Goal: Task Accomplishment & Management: Complete application form

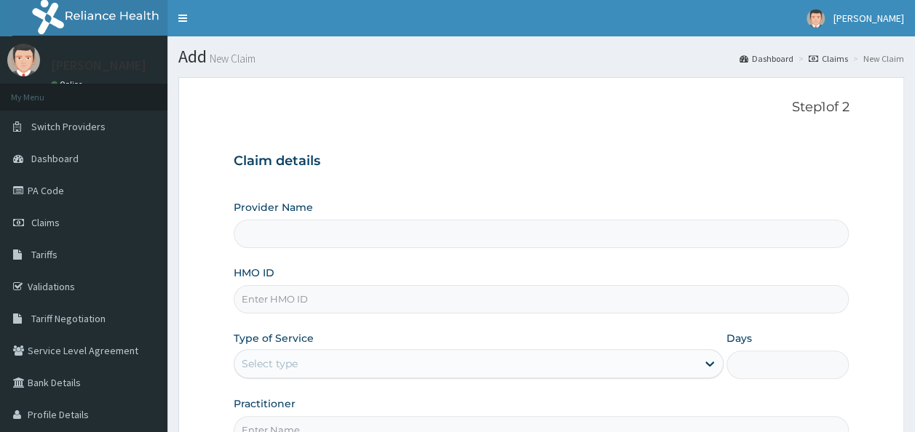
click at [304, 301] on input "HMO ID" at bounding box center [542, 299] width 616 height 28
paste input "FGW/10004/A"
type input "FGW/10004/A"
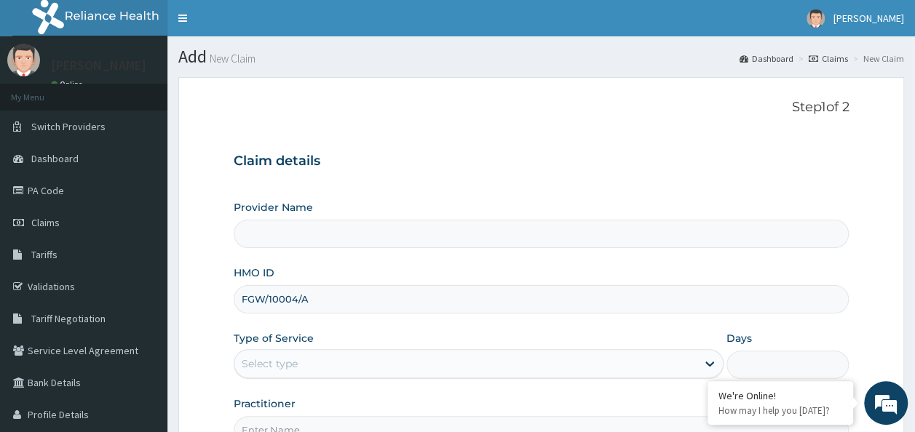
type input "Reliance Family Clinics (RFC) - Ajah"
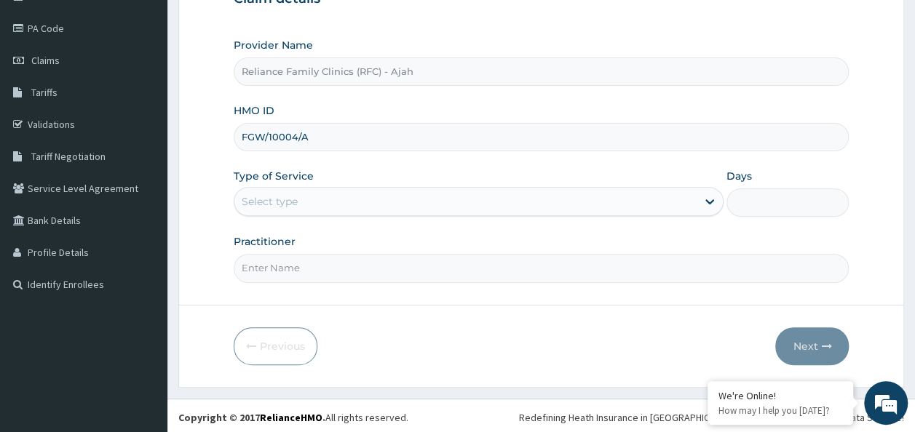
scroll to position [163, 0]
type input "FGW/10004/A"
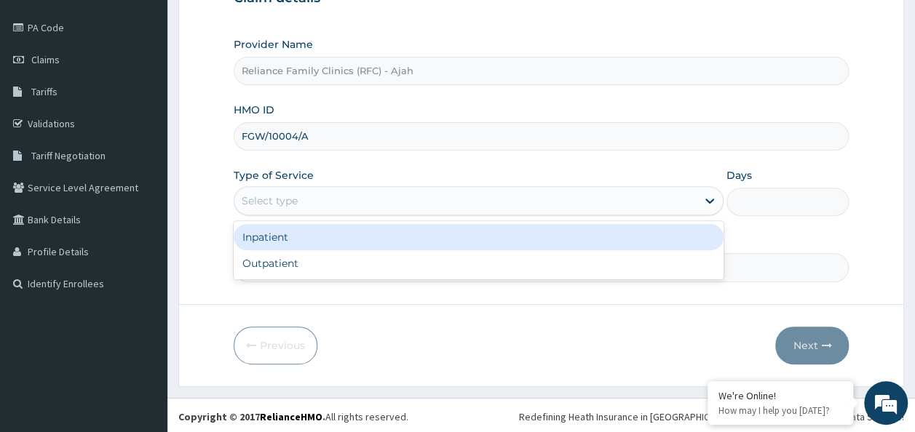
click at [418, 268] on div "Outpatient" at bounding box center [479, 263] width 490 height 26
type input "1"
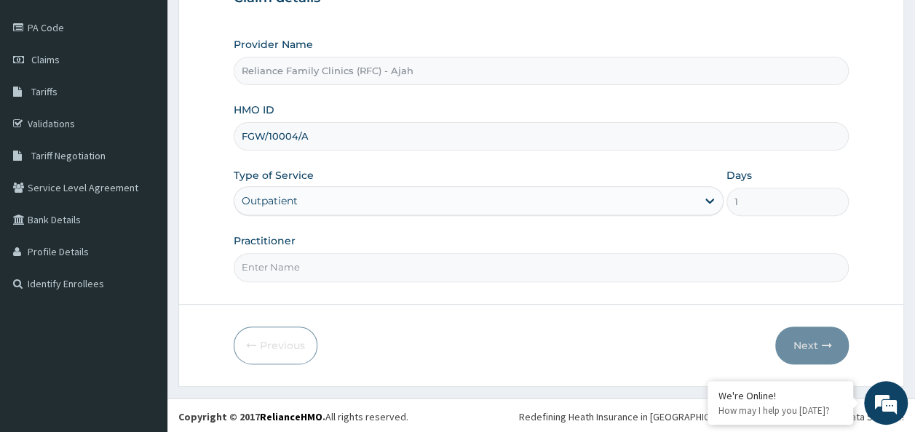
click at [468, 267] on input "Practitioner" at bounding box center [542, 267] width 616 height 28
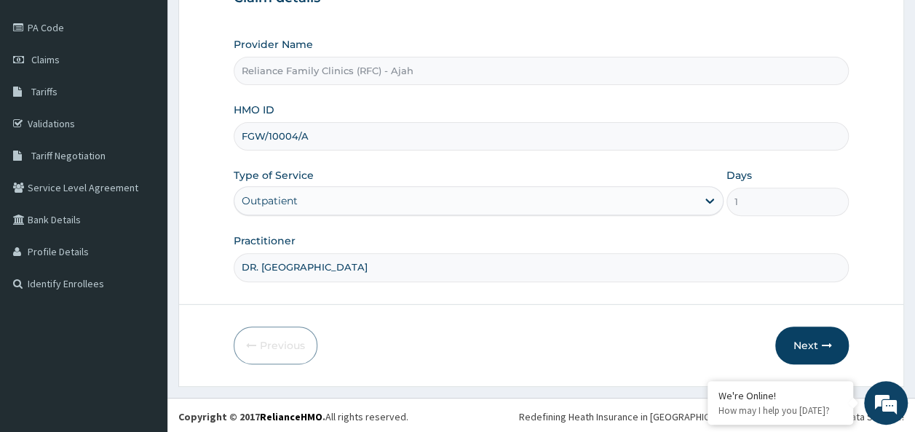
type input "DR. LOCUM"
click at [834, 336] on button "Next" at bounding box center [812, 346] width 74 height 38
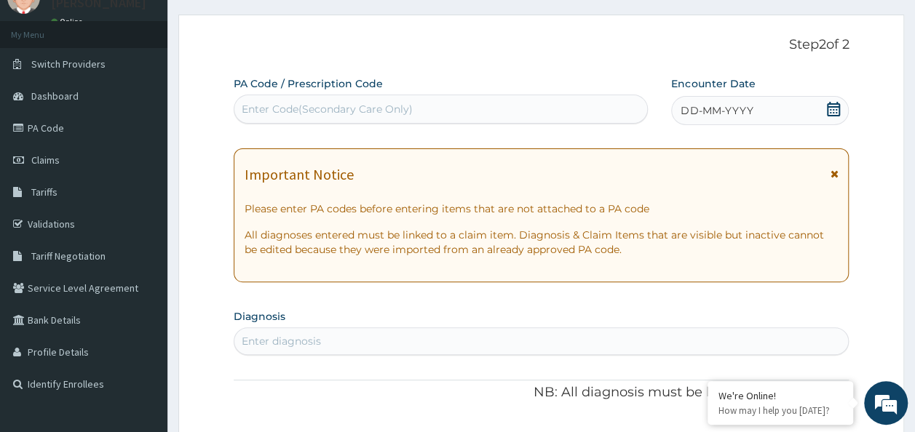
scroll to position [56, 0]
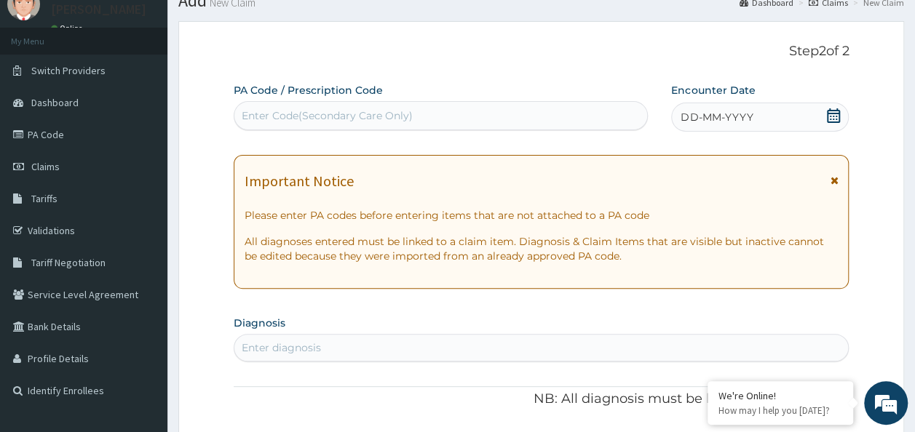
click at [737, 114] on span "DD-MM-YYYY" at bounding box center [717, 117] width 72 height 15
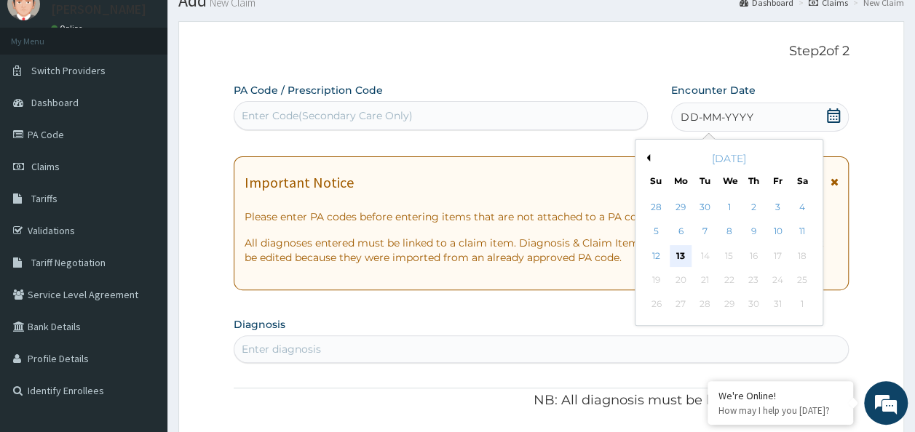
click at [680, 255] on div "13" at bounding box center [681, 256] width 22 height 22
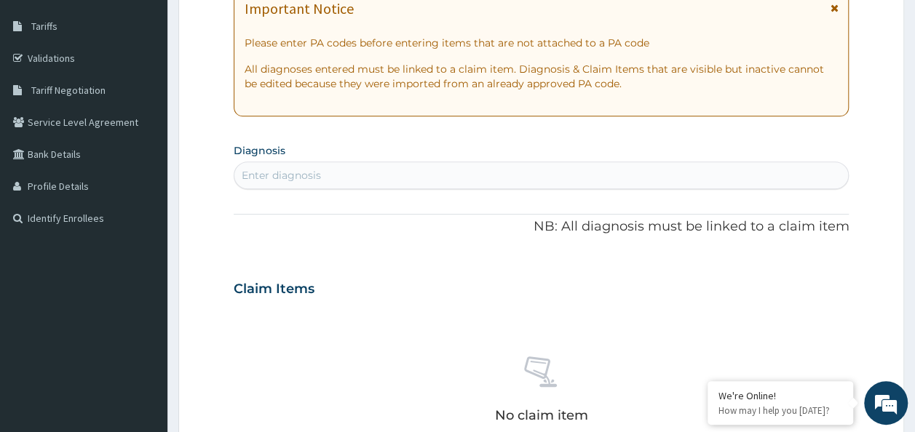
scroll to position [0, 0]
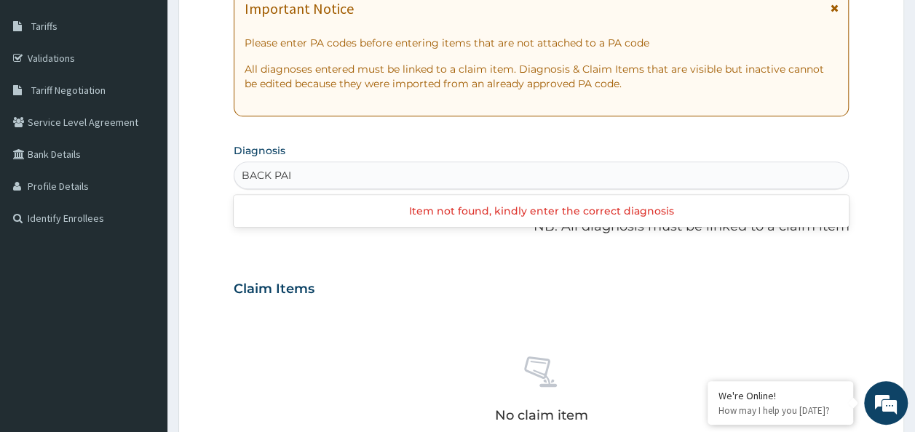
type input "BACK PAIN"
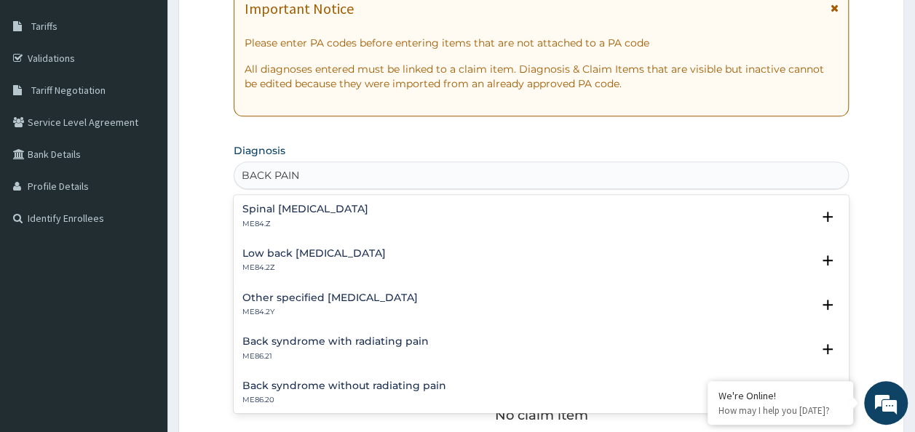
click at [336, 213] on h4 "Spinal pain, unspecified" at bounding box center [305, 209] width 126 height 11
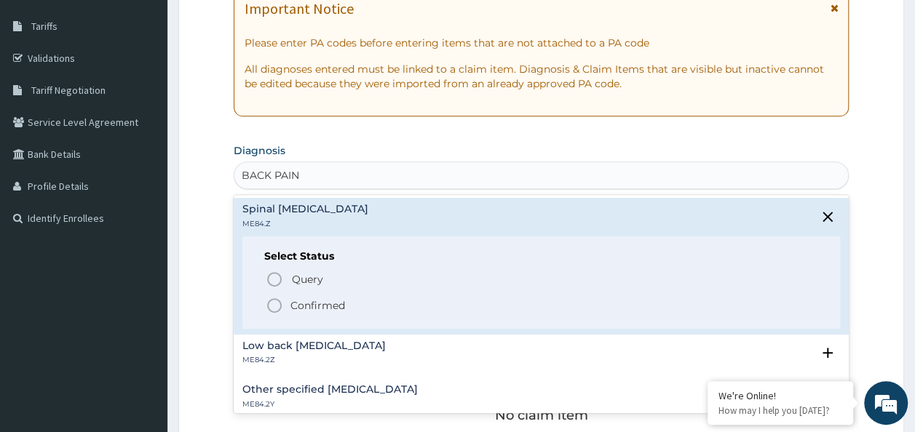
click at [307, 303] on p "Confirmed" at bounding box center [318, 306] width 55 height 15
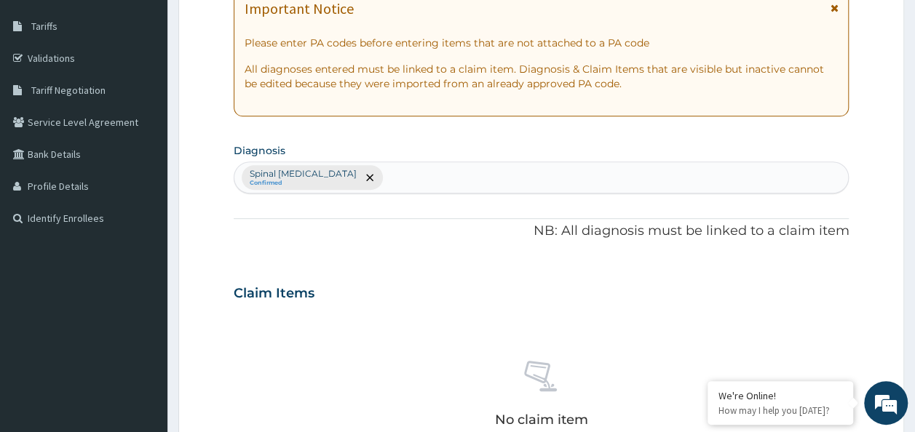
type input "S"
type input "CHEST PAIN"
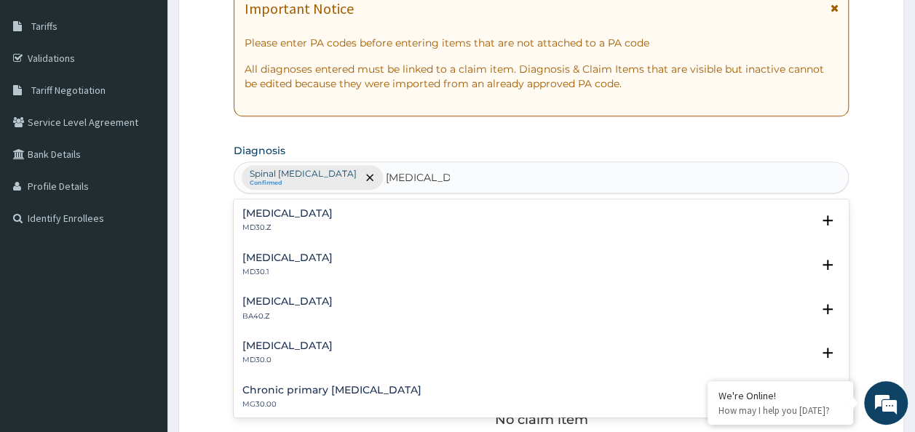
click at [330, 227] on p "MD30.Z" at bounding box center [287, 228] width 90 height 10
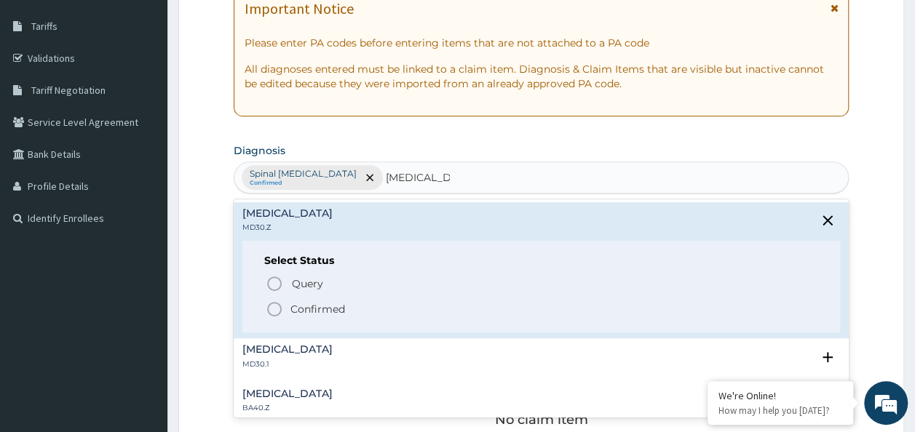
click at [306, 309] on p "Confirmed" at bounding box center [318, 309] width 55 height 15
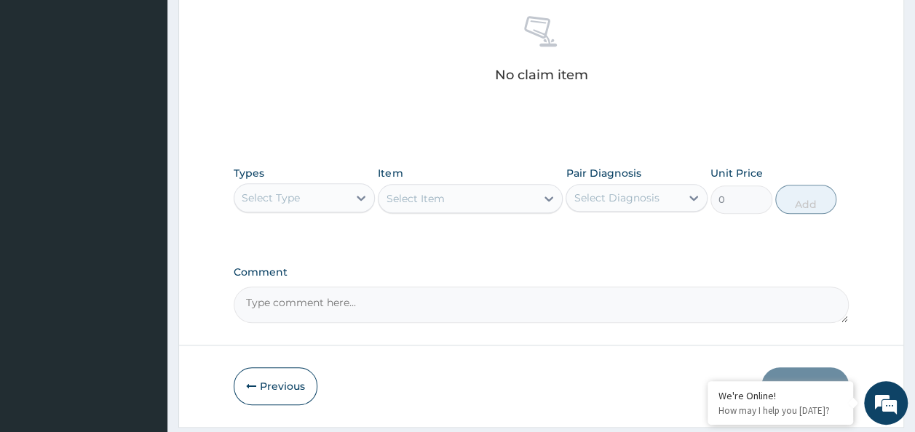
scroll to position [615, 0]
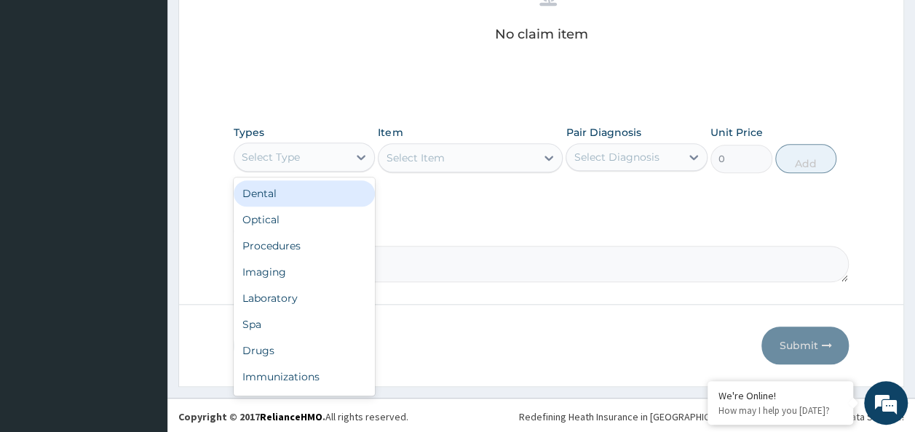
click at [288, 245] on div "Procedures" at bounding box center [305, 246] width 142 height 26
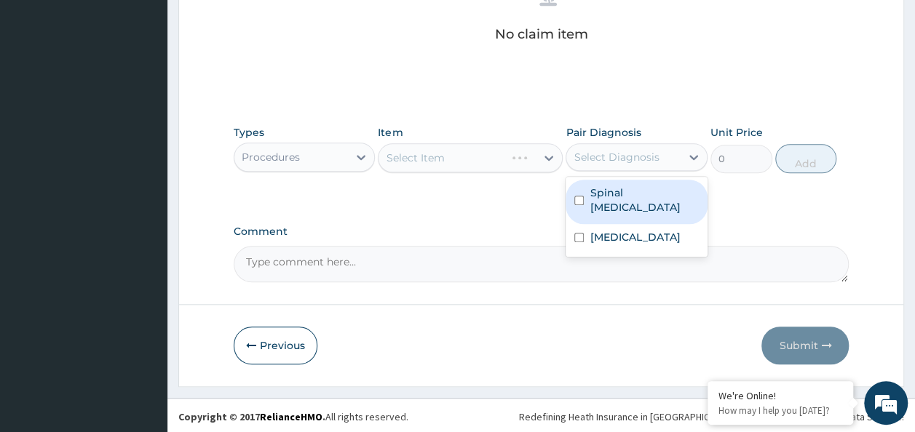
click at [579, 198] on input "checkbox" at bounding box center [578, 200] width 9 height 9
checkbox input "true"
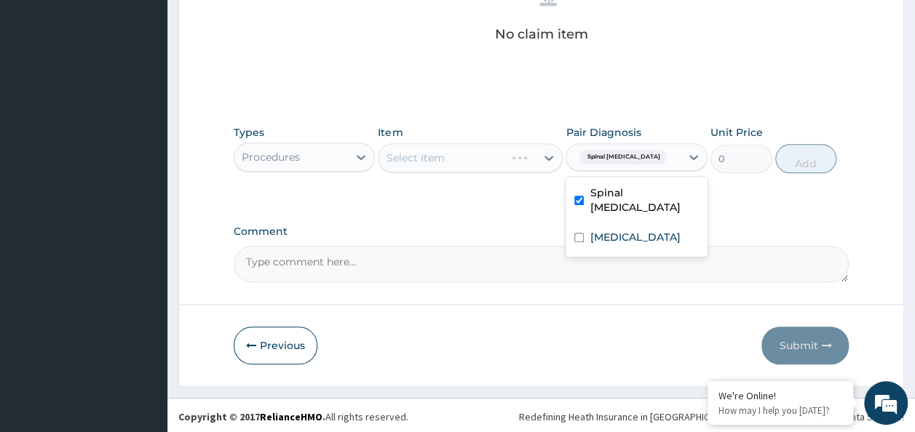
click at [580, 242] on input "checkbox" at bounding box center [578, 237] width 9 height 9
checkbox input "true"
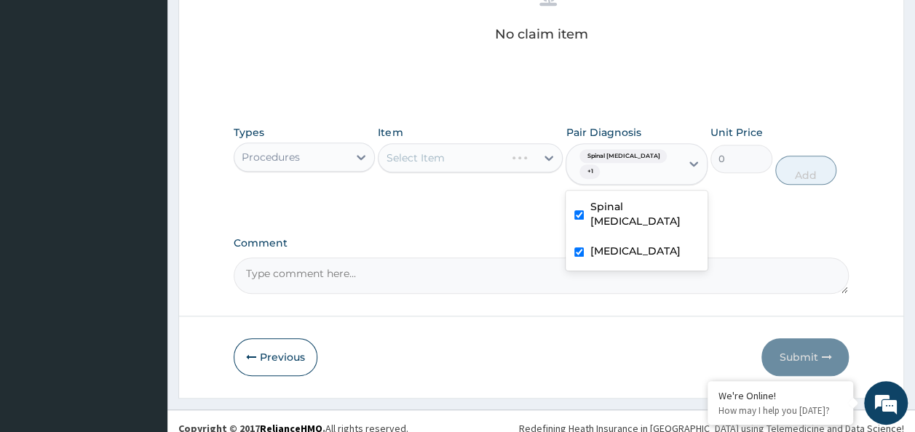
click at [443, 159] on div "Select Item" at bounding box center [470, 157] width 185 height 29
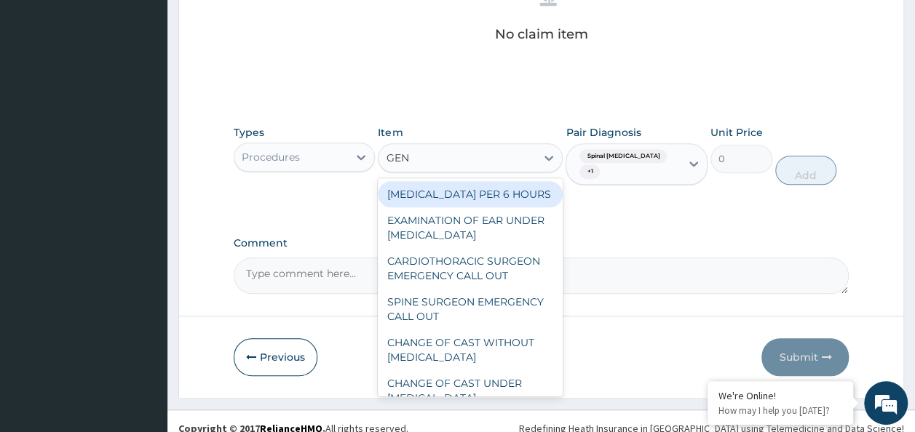
type input "GENE"
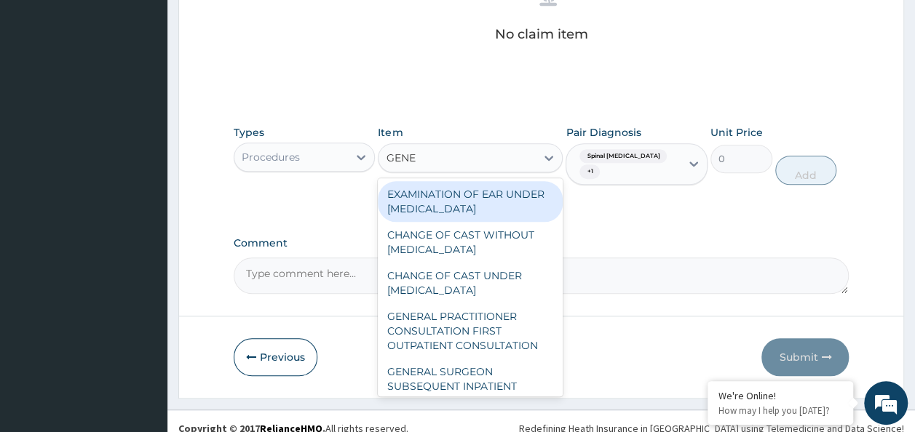
click at [485, 342] on div "GENERAL PRACTITIONER CONSULTATION FIRST OUTPATIENT CONSULTATION" at bounding box center [470, 331] width 185 height 55
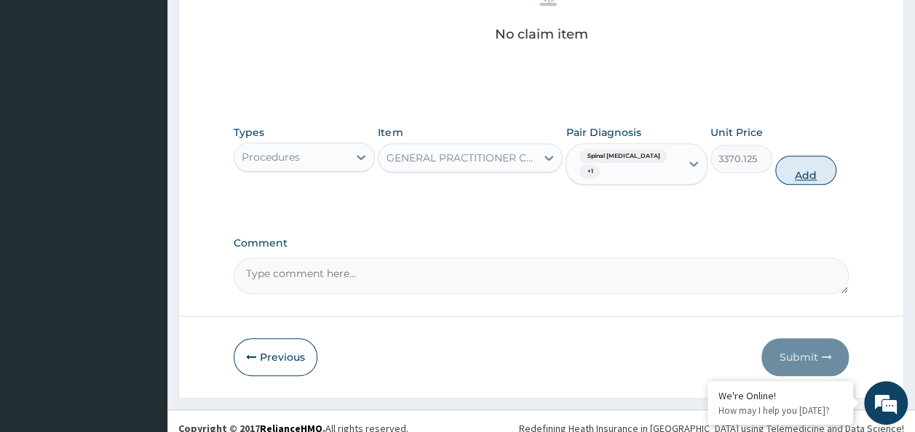
click at [802, 176] on button "Add" at bounding box center [806, 170] width 62 height 29
type input "0"
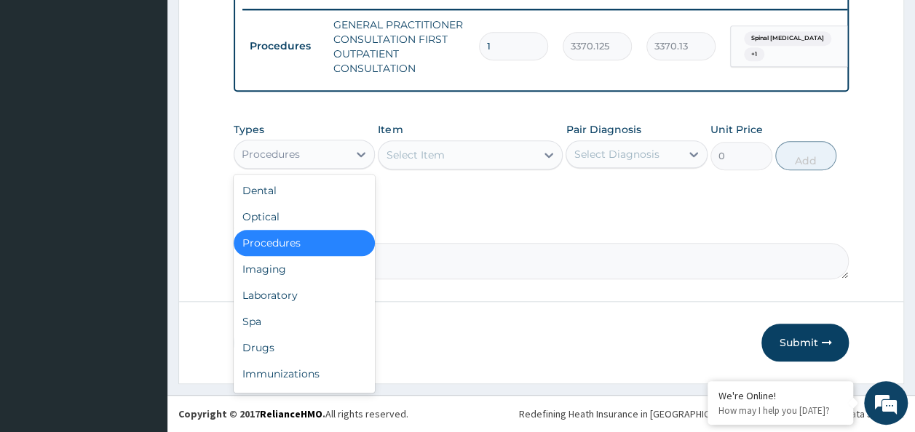
click at [266, 336] on div "Drugs" at bounding box center [305, 348] width 142 height 26
click at [261, 347] on button "Previous" at bounding box center [276, 343] width 84 height 38
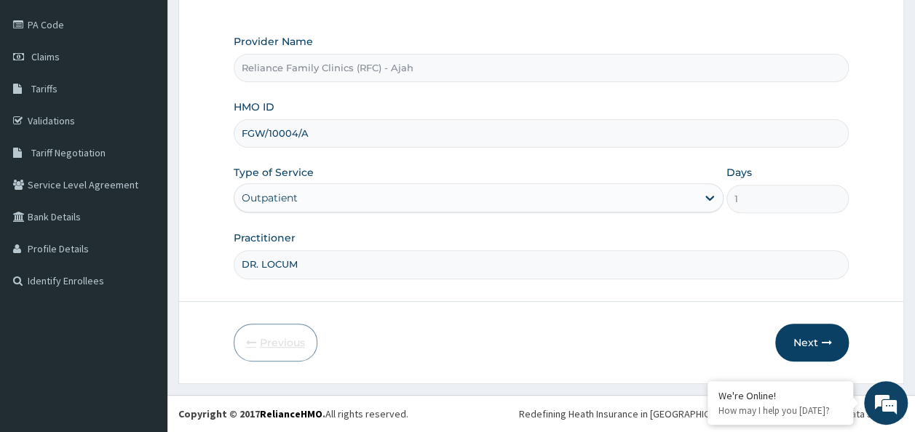
scroll to position [163, 0]
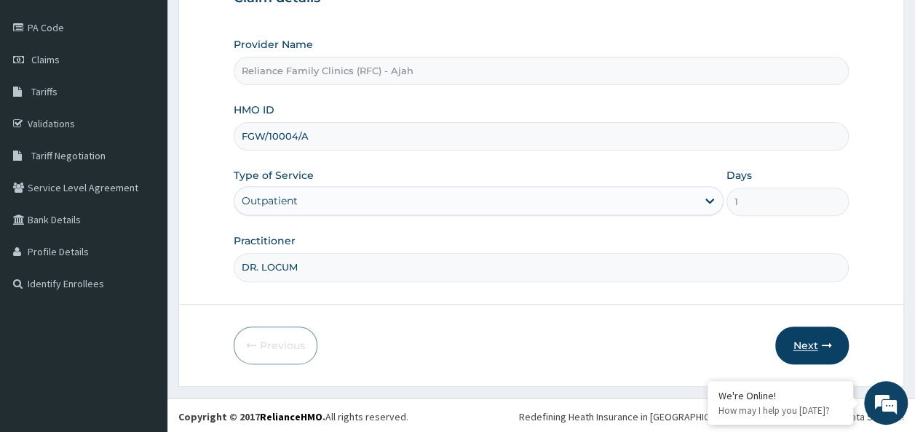
click at [818, 347] on button "Next" at bounding box center [812, 346] width 74 height 38
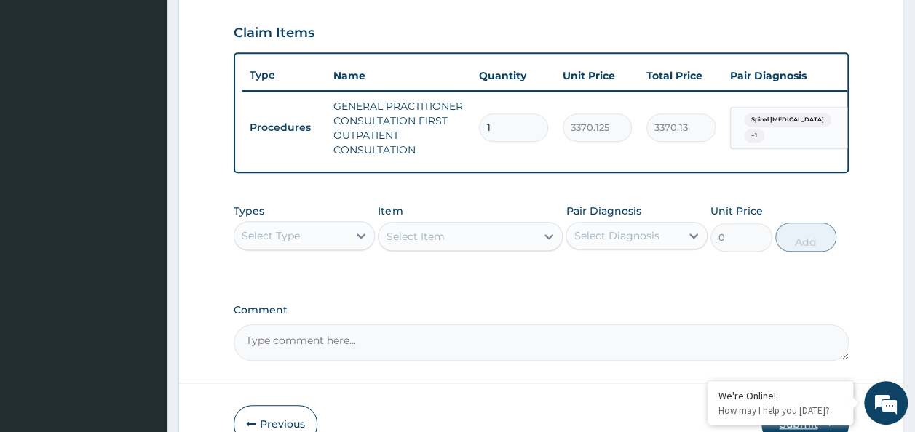
scroll to position [580, 0]
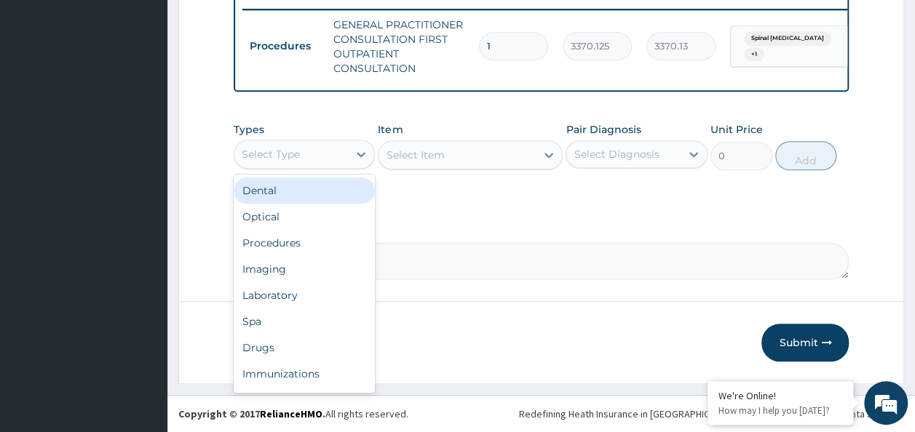
click at [272, 347] on div "Drugs" at bounding box center [305, 348] width 142 height 26
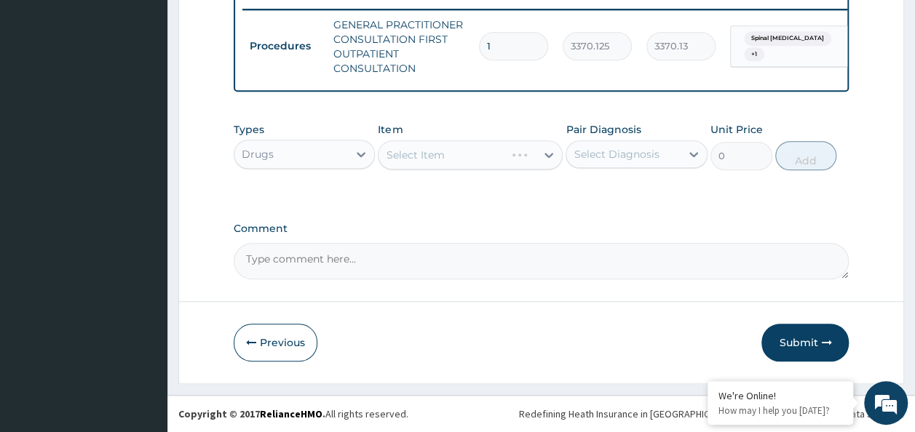
click at [518, 156] on div "Select Item" at bounding box center [470, 155] width 185 height 29
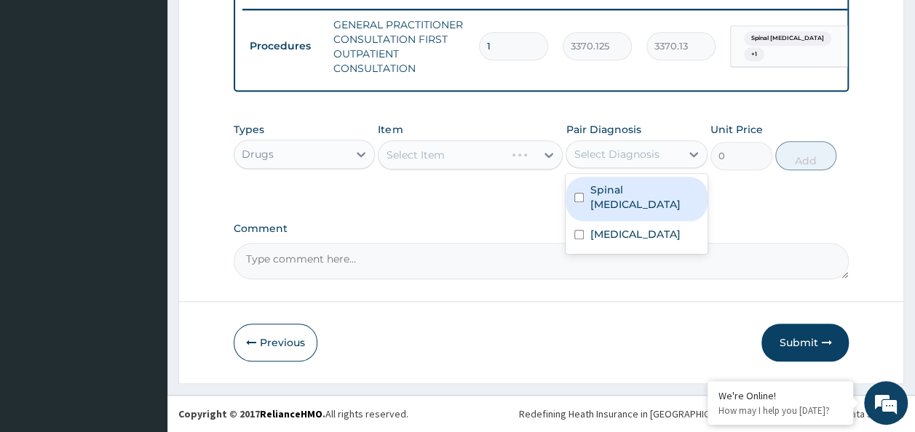
click at [578, 202] on input "checkbox" at bounding box center [578, 197] width 9 height 9
checkbox input "true"
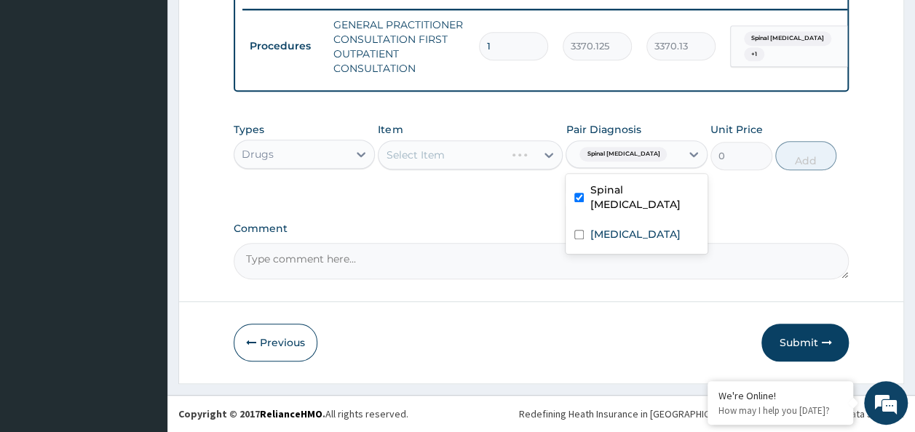
click at [579, 240] on input "checkbox" at bounding box center [578, 234] width 9 height 9
checkbox input "true"
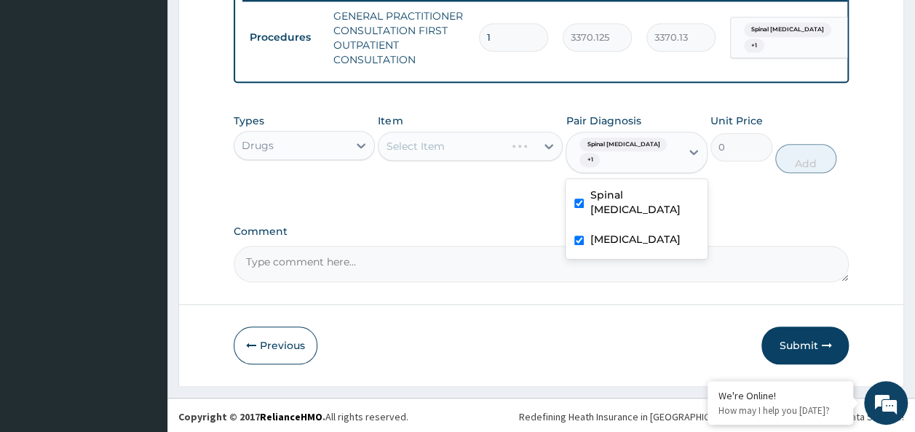
click at [467, 155] on div "Select Item" at bounding box center [470, 146] width 185 height 29
click at [449, 161] on div "Select Item" at bounding box center [470, 146] width 185 height 29
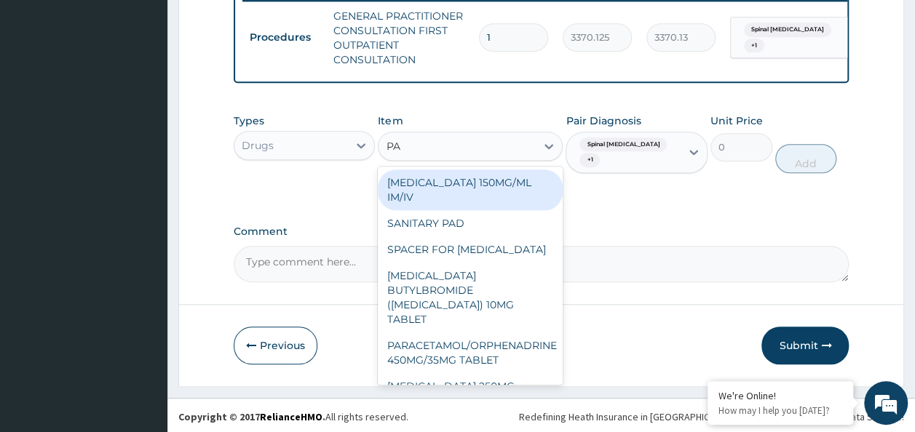
type input "PARA"
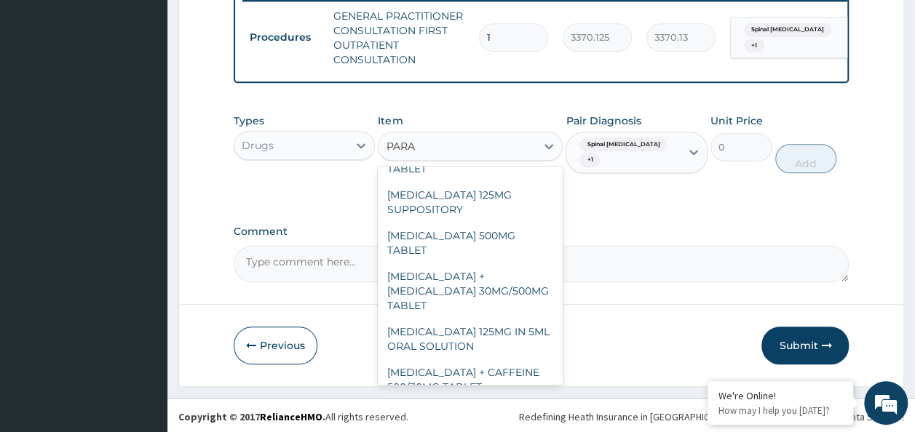
scroll to position [0, 0]
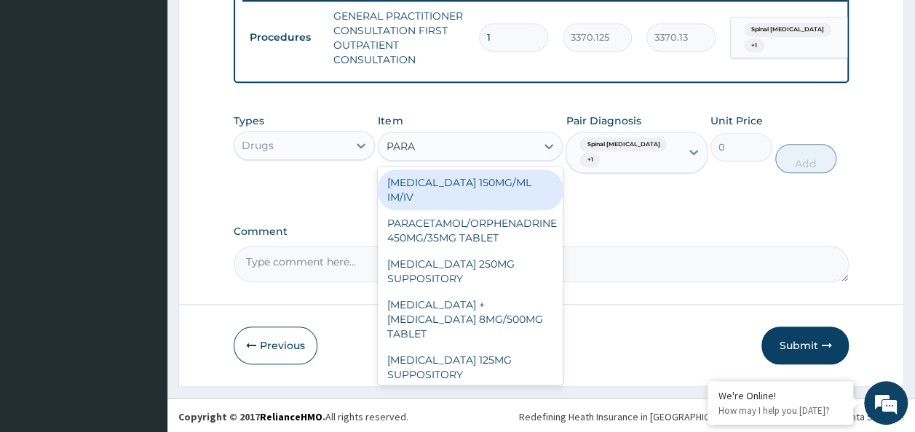
click at [510, 199] on div "PARACETAMOL 150MG/ML IM/IV" at bounding box center [470, 190] width 185 height 41
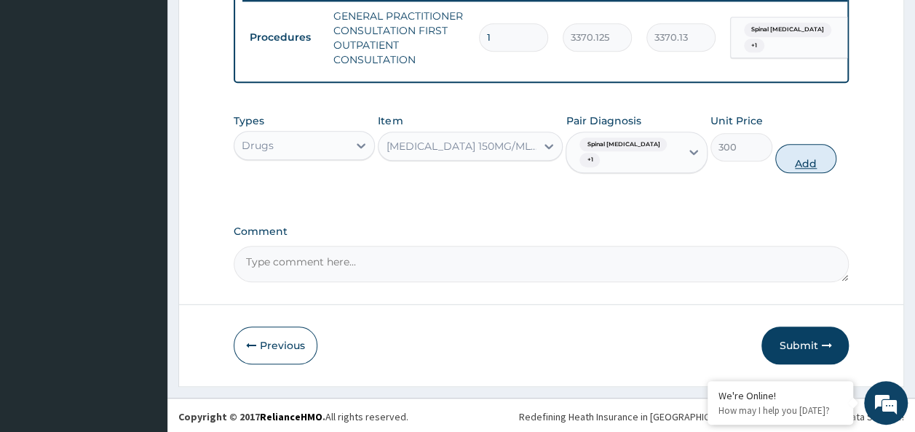
click at [813, 173] on button "Add" at bounding box center [806, 158] width 62 height 29
type input "0"
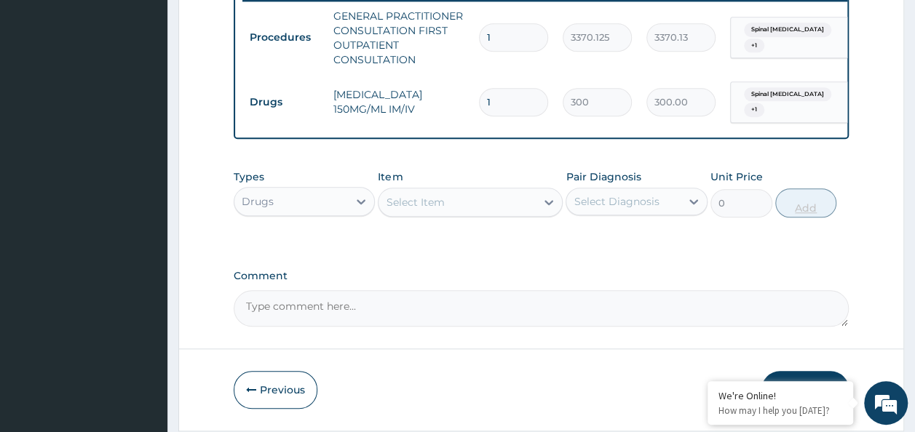
type input "0.00"
type input "4"
type input "1200.00"
type input "4"
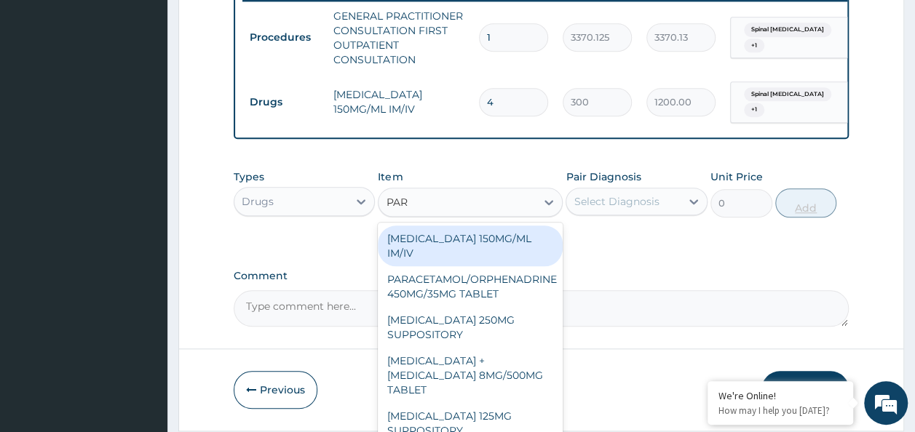
type input "PARA"
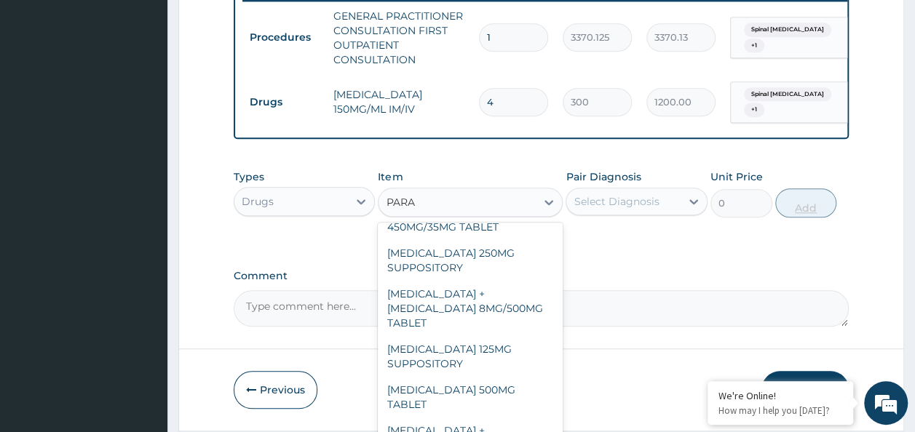
scroll to position [69, 0]
click at [495, 315] on div "PARACETAMOL + CODEINE 8MG/500MG TABLET" at bounding box center [470, 306] width 185 height 55
type input "343.2000122070312"
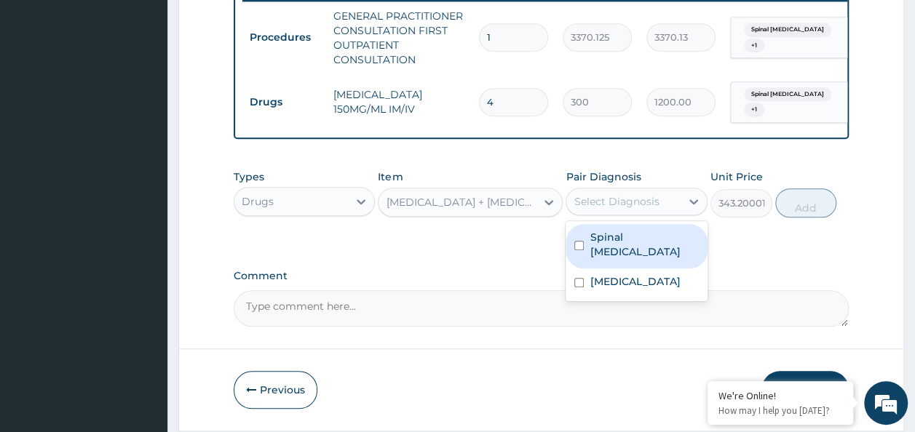
click at [578, 250] on input "checkbox" at bounding box center [578, 245] width 9 height 9
checkbox input "true"
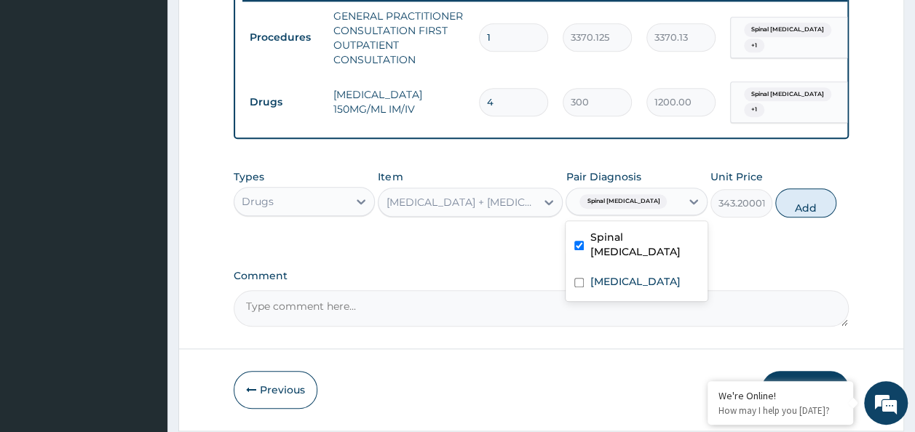
click at [578, 288] on input "checkbox" at bounding box center [578, 282] width 9 height 9
checkbox input "true"
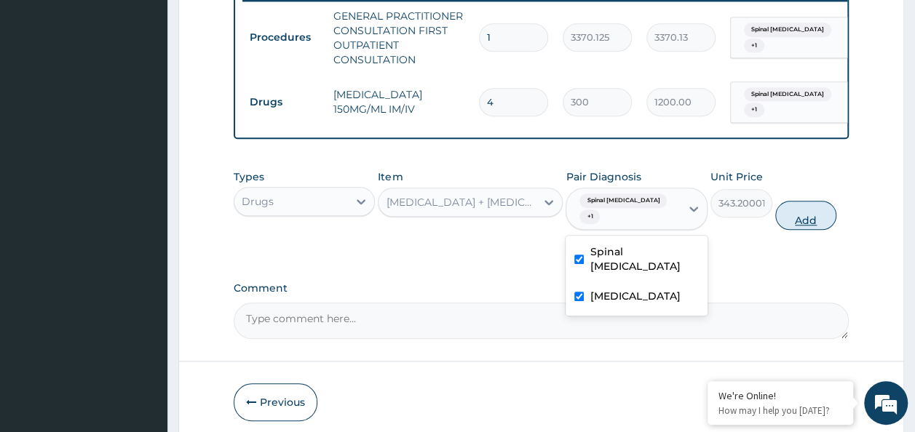
click at [811, 226] on button "Add" at bounding box center [806, 215] width 62 height 29
type input "0"
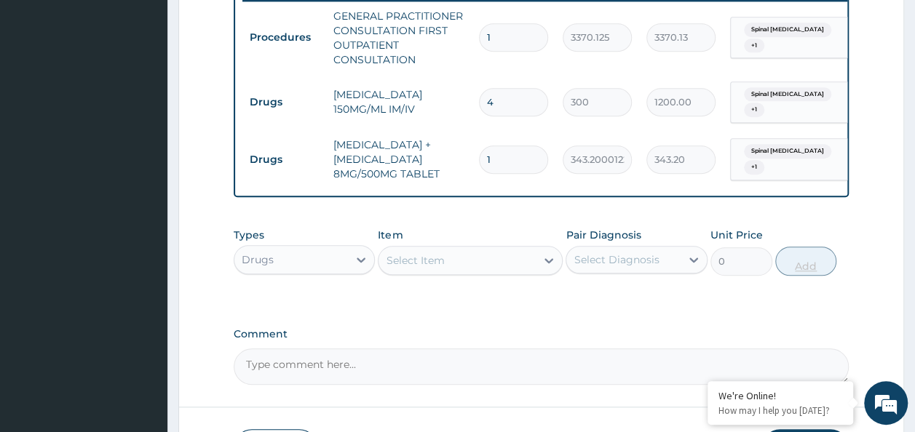
type input "18"
type input "6177.60"
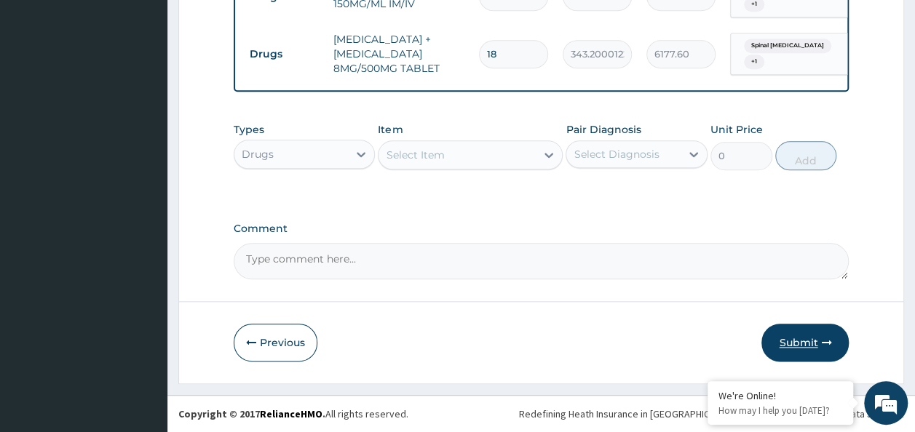
click at [808, 345] on button "Submit" at bounding box center [805, 343] width 87 height 38
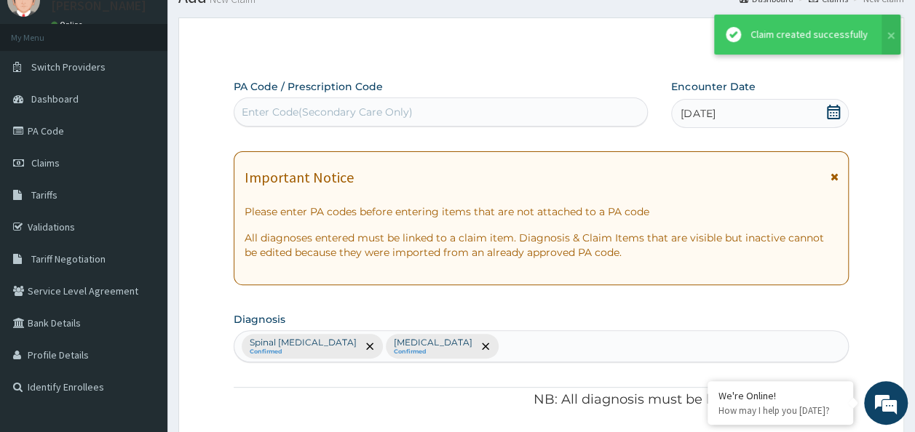
scroll to position [694, 0]
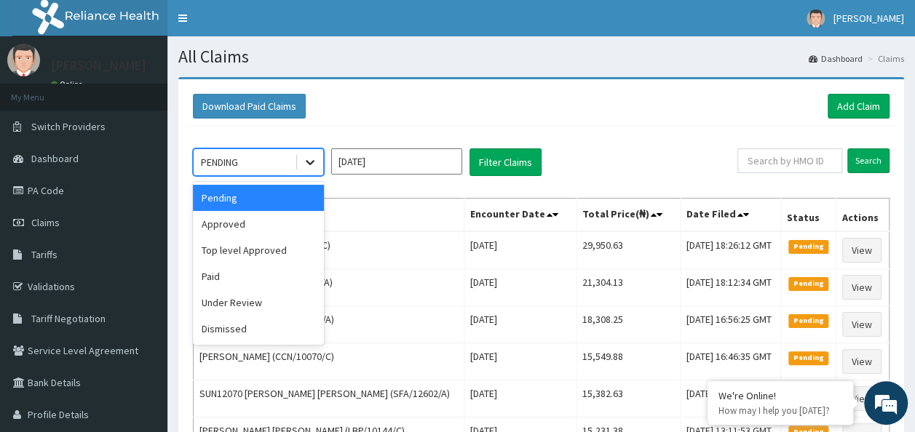
click at [310, 159] on icon at bounding box center [310, 162] width 15 height 15
click at [242, 223] on div "Approved" at bounding box center [258, 224] width 131 height 26
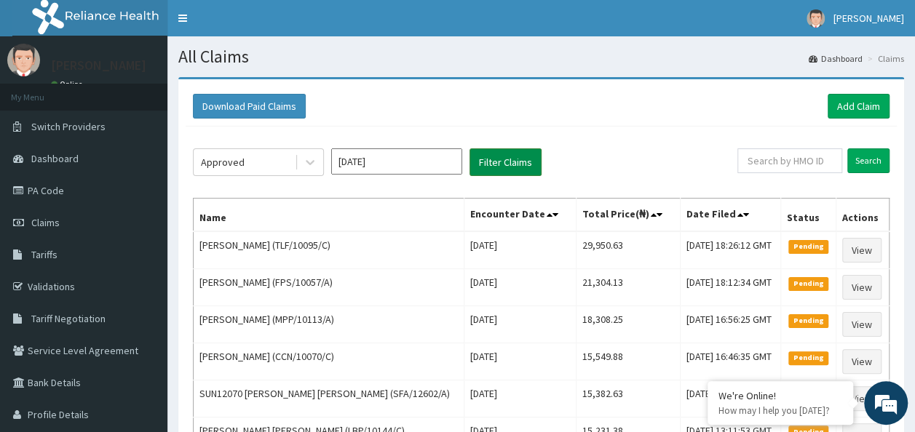
click at [510, 158] on button "Filter Claims" at bounding box center [506, 163] width 72 height 28
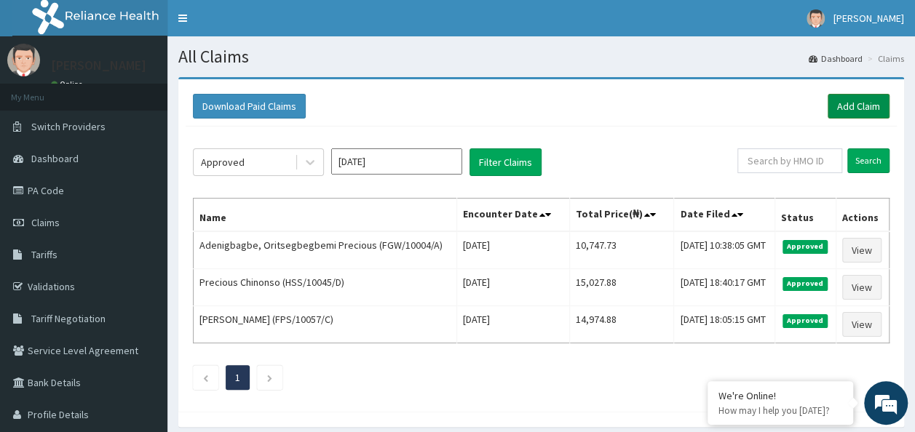
click at [865, 102] on link "Add Claim" at bounding box center [859, 106] width 62 height 25
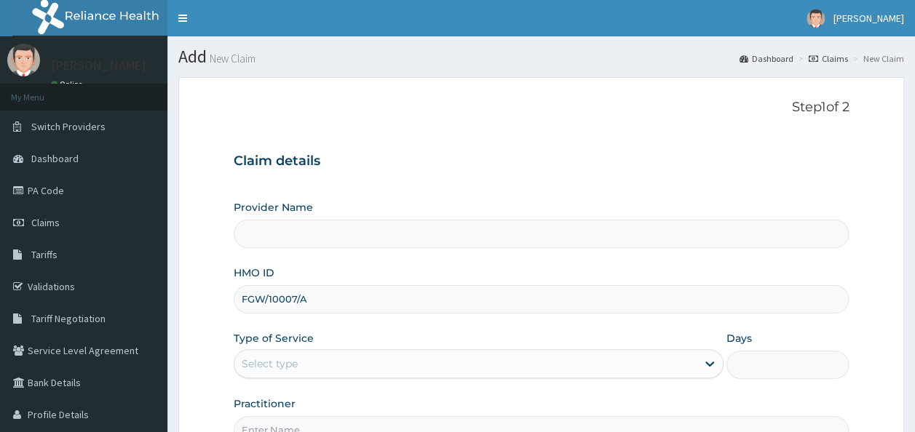
type input "Reliance Family Clinics (RFC) - Ajah"
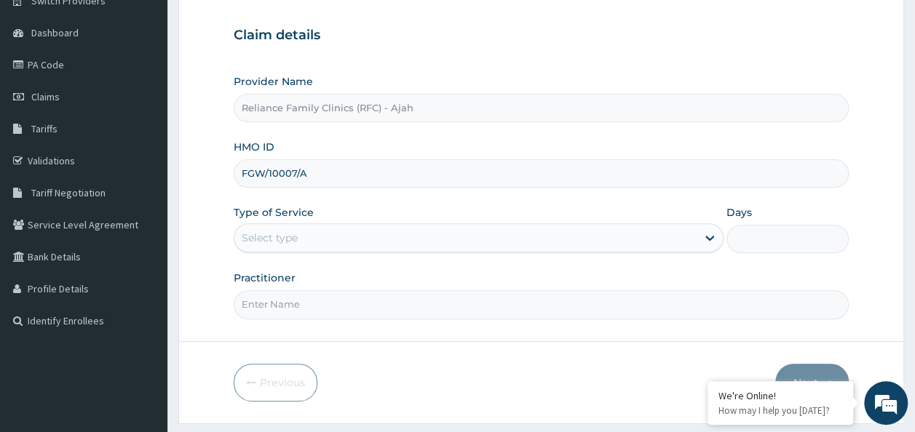
scroll to position [130, 0]
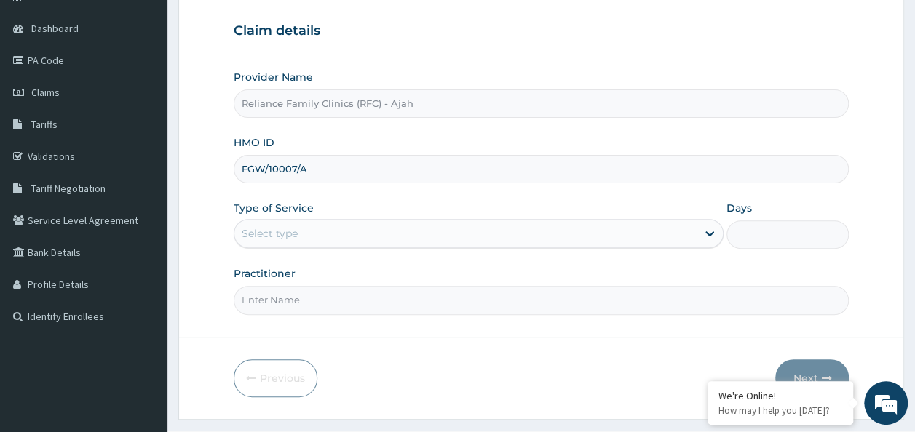
type input "FGW/10007/A"
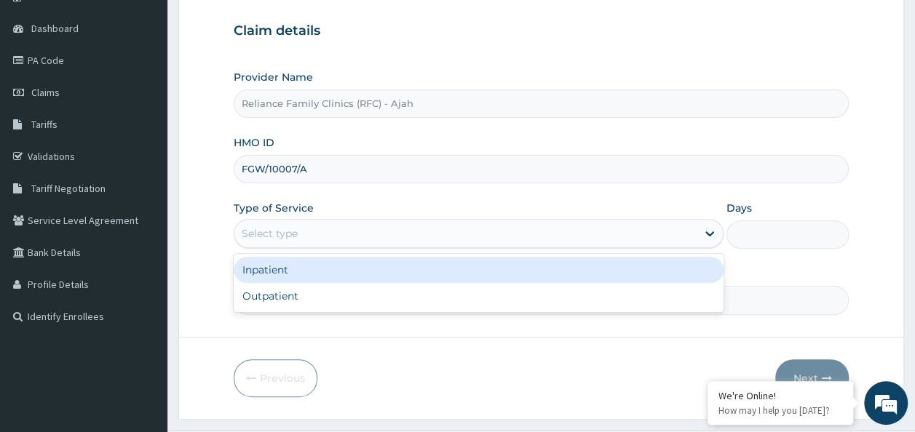
click at [359, 302] on div "Outpatient" at bounding box center [479, 296] width 490 height 26
type input "1"
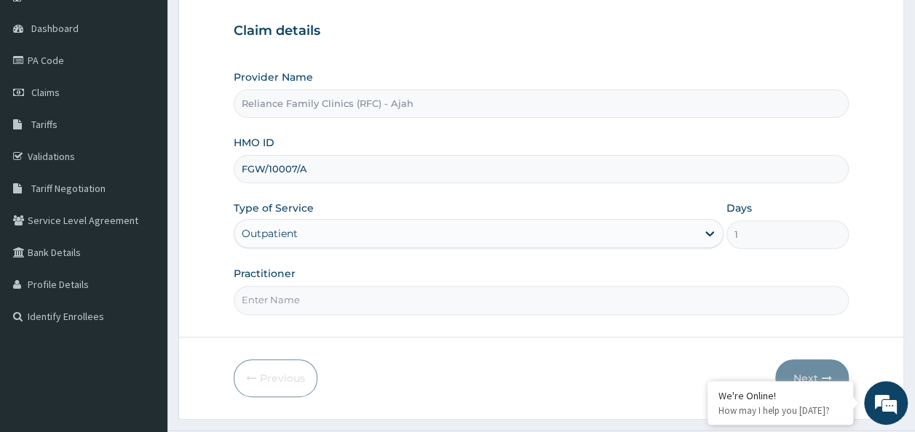
click at [389, 299] on input "Practitioner" at bounding box center [542, 300] width 616 height 28
type input "DR. LOCUM"
click at [815, 362] on button "Next" at bounding box center [812, 379] width 74 height 38
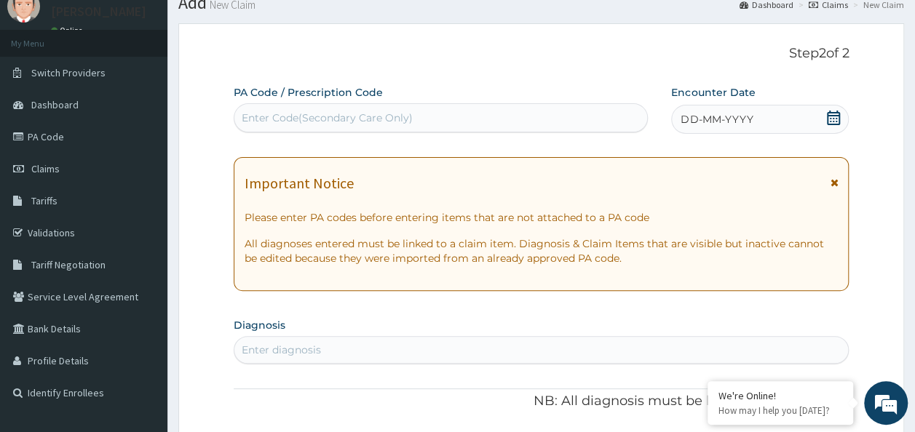
scroll to position [51, 0]
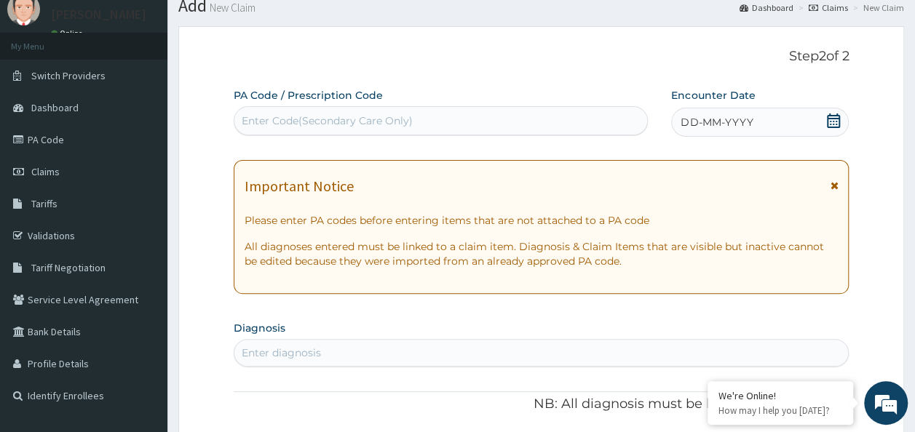
click at [727, 127] on span "DD-MM-YYYY" at bounding box center [717, 122] width 72 height 15
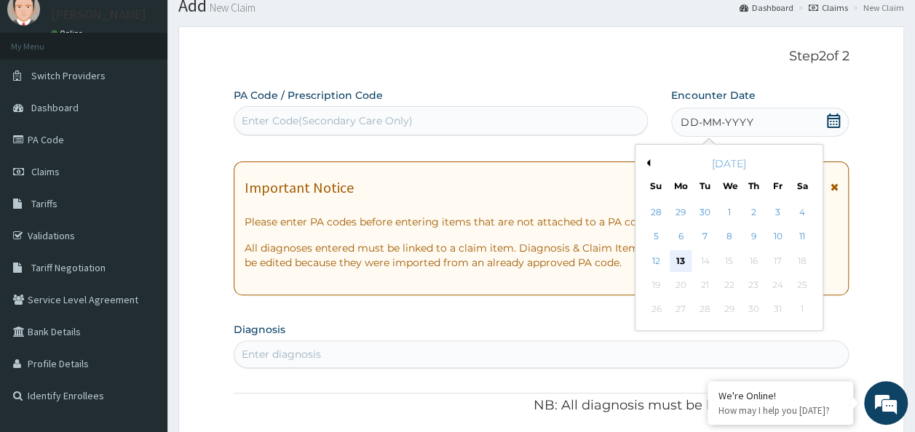
click at [681, 261] on div "13" at bounding box center [681, 261] width 22 height 22
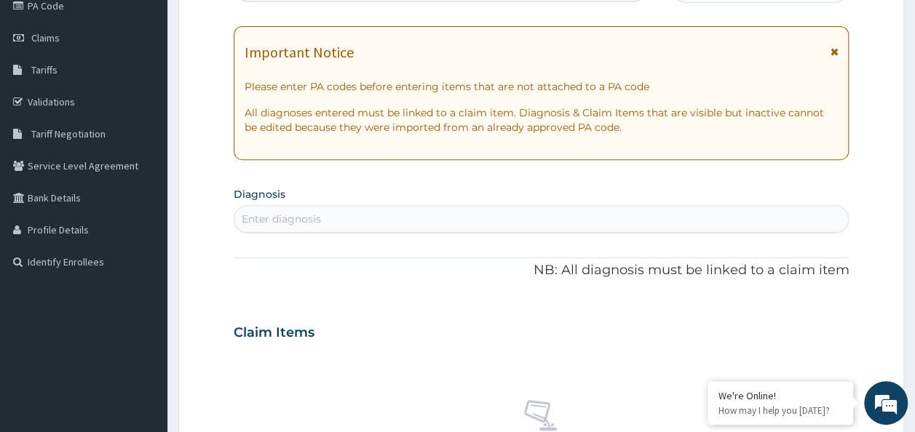
scroll to position [186, 0]
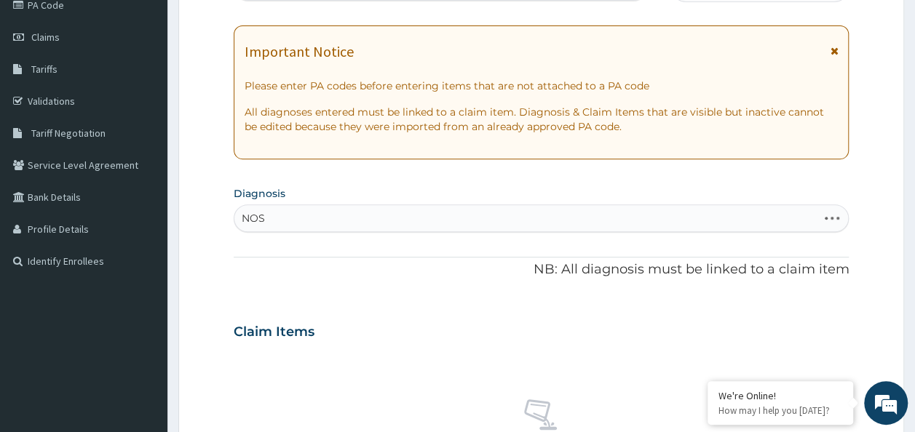
type input "NOSE"
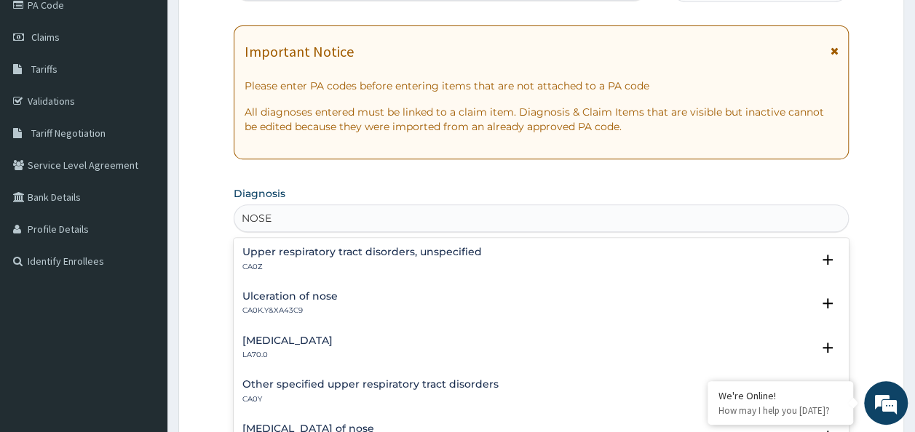
click at [418, 262] on p "CA0Z" at bounding box center [362, 267] width 240 height 10
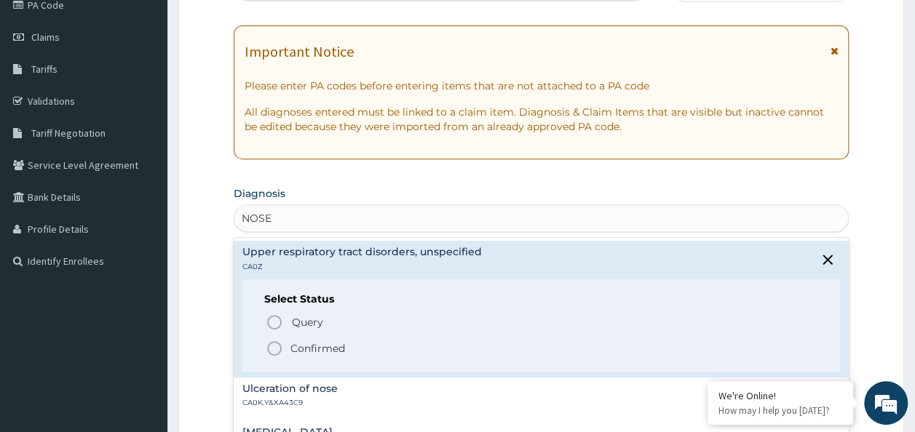
click at [375, 340] on span "Confirmed" at bounding box center [542, 348] width 553 height 17
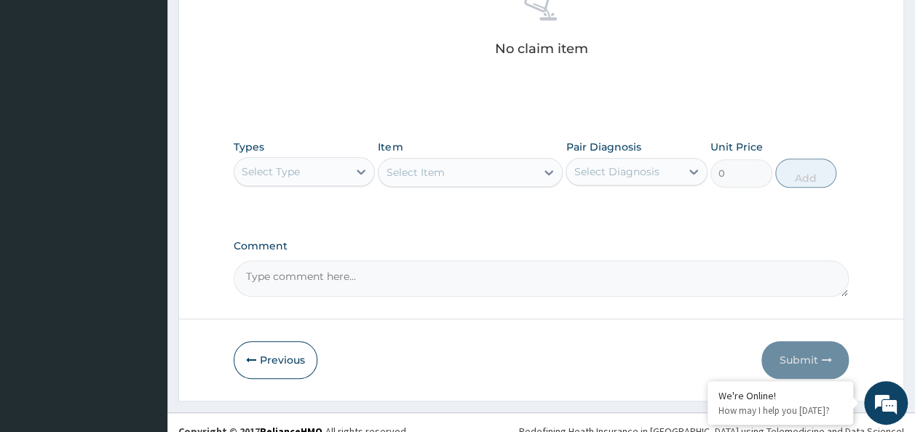
scroll to position [599, 0]
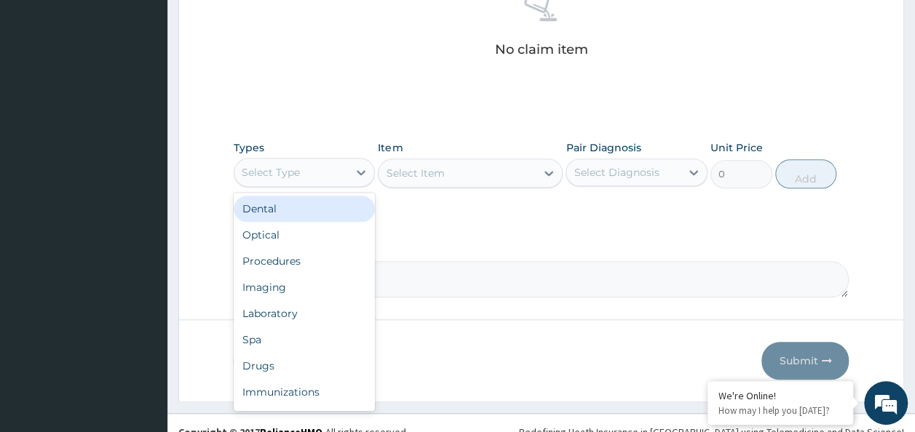
click at [317, 261] on div "Procedures" at bounding box center [305, 261] width 142 height 26
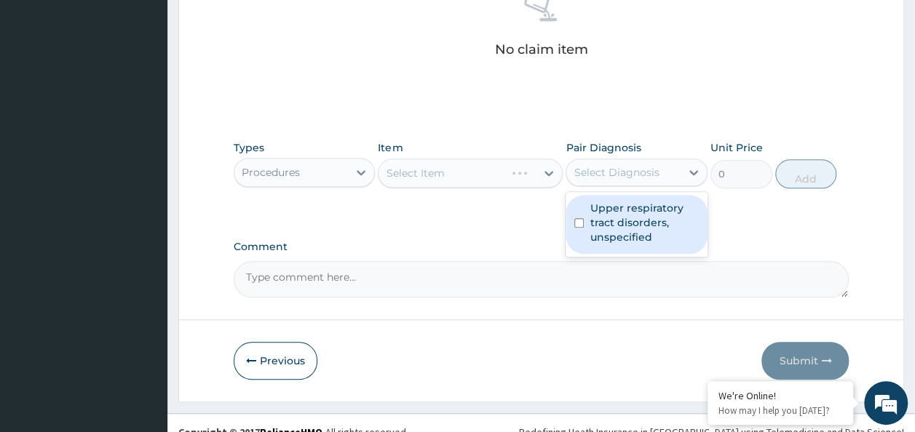
click at [579, 221] on input "checkbox" at bounding box center [578, 222] width 9 height 9
checkbox input "true"
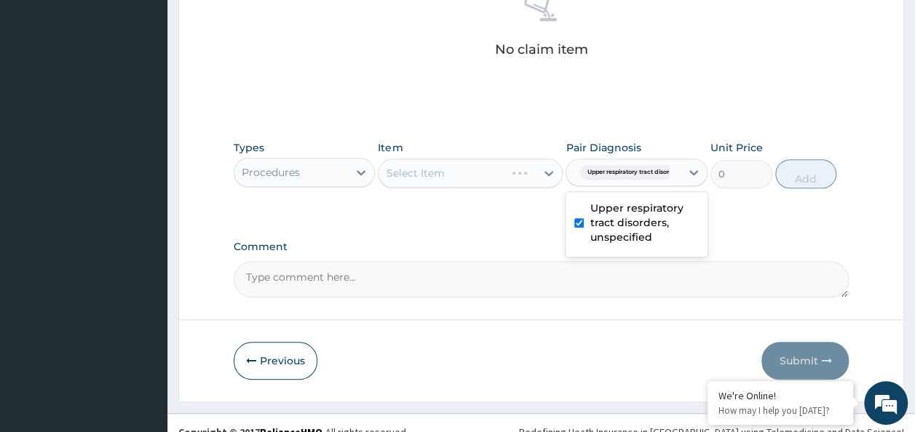
click at [488, 168] on div "Select Item" at bounding box center [470, 173] width 185 height 29
click at [488, 170] on div "Select Item" at bounding box center [470, 173] width 185 height 29
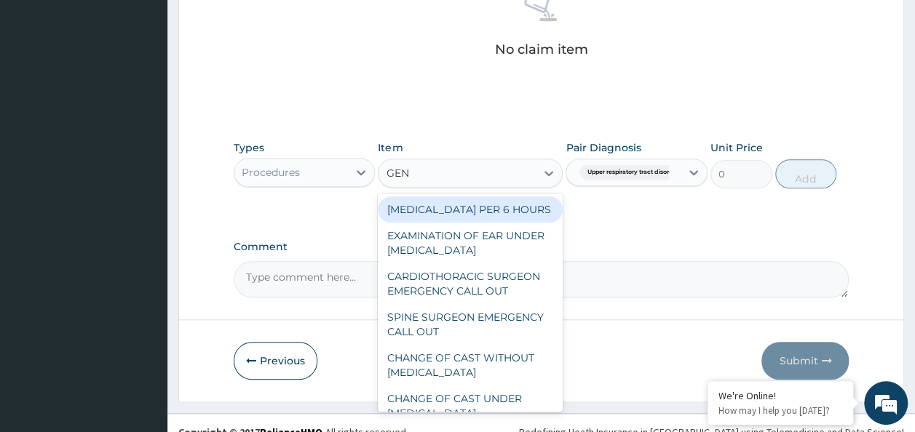
type input "GENE"
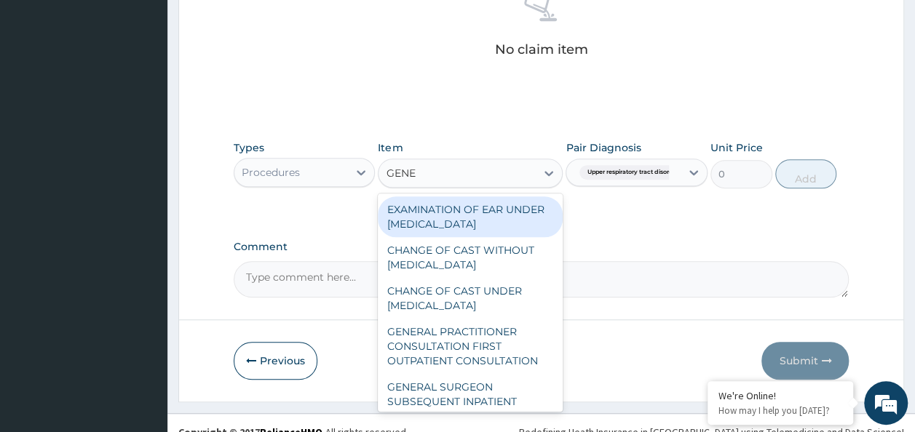
click at [475, 350] on div "GENERAL PRACTITIONER CONSULTATION FIRST OUTPATIENT CONSULTATION" at bounding box center [470, 346] width 185 height 55
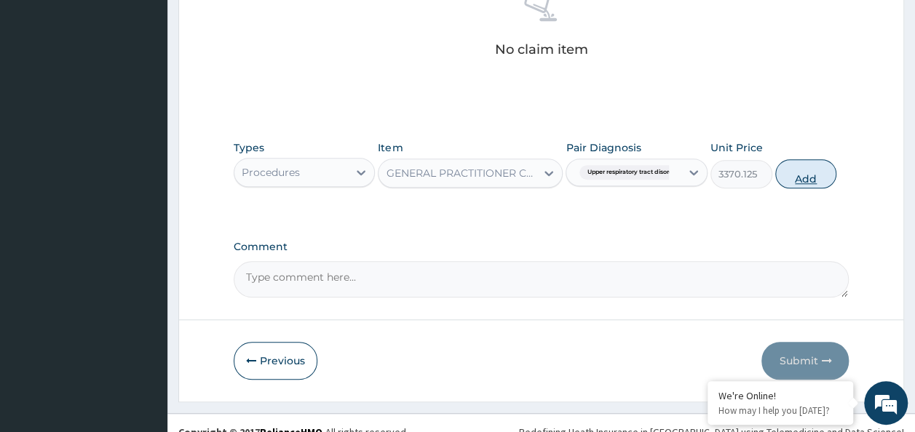
click at [810, 180] on button "Add" at bounding box center [806, 173] width 62 height 29
type input "0"
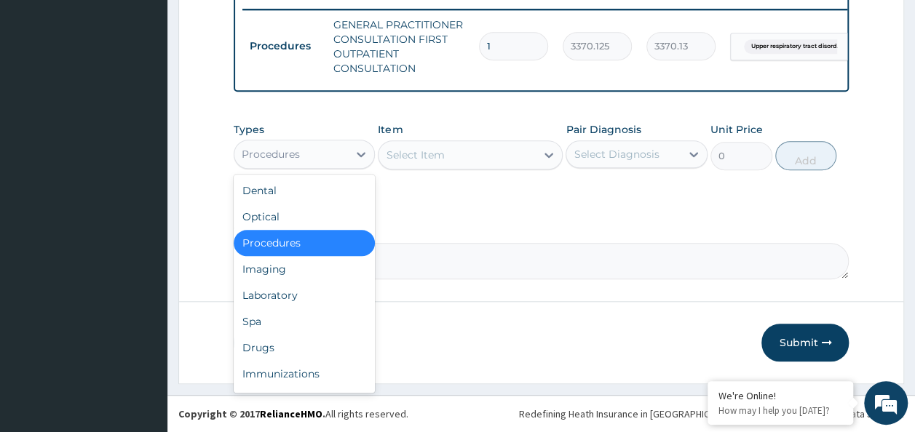
click at [294, 291] on div "Laboratory" at bounding box center [305, 296] width 142 height 26
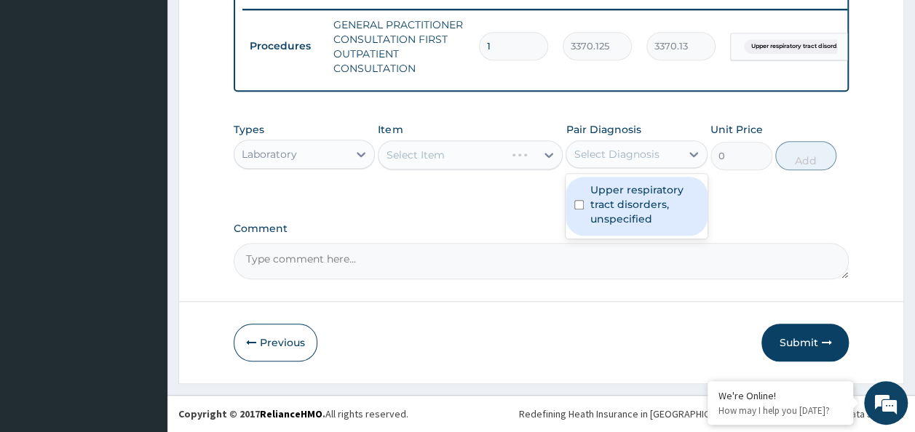
click at [584, 202] on input "checkbox" at bounding box center [578, 204] width 9 height 9
checkbox input "true"
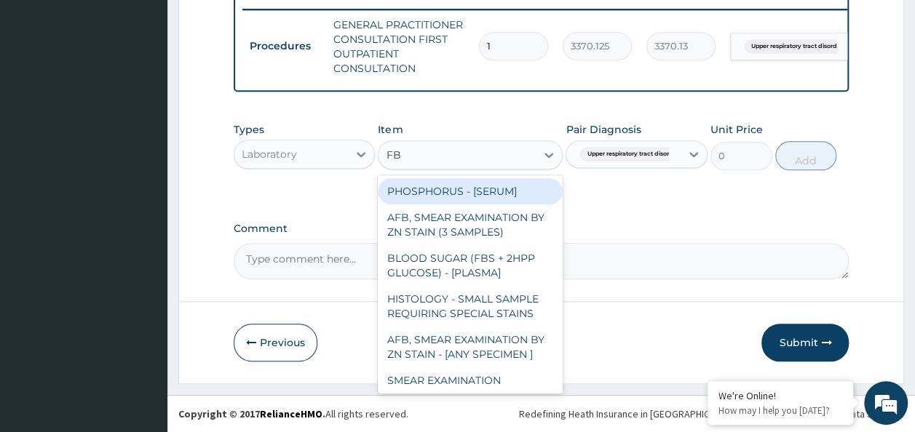
type input "FBC"
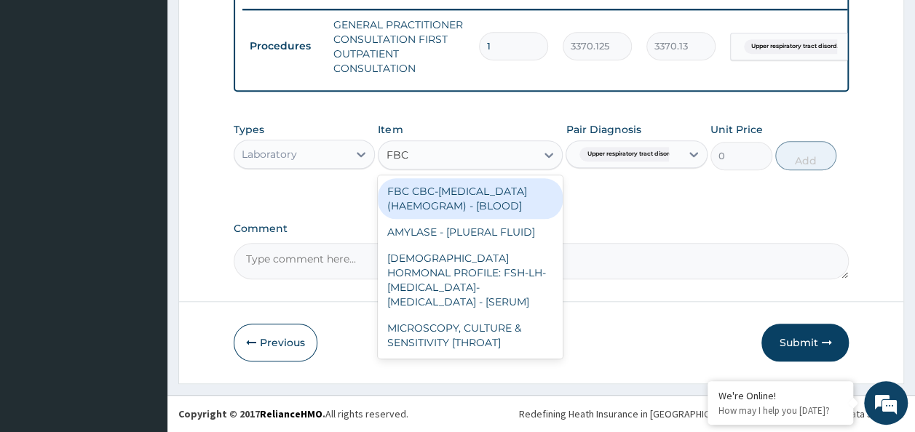
click at [488, 210] on div "FBC CBC-COMPLETE BLOOD COUNT (HAEMOGRAM) - [BLOOD]" at bounding box center [470, 198] width 185 height 41
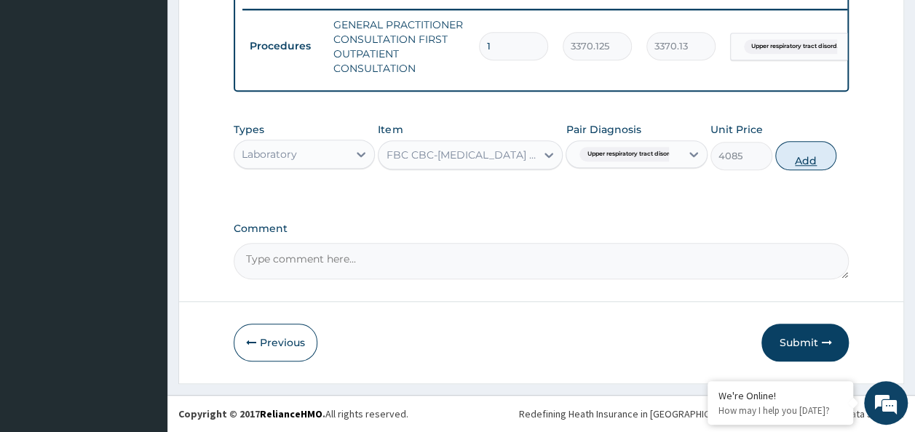
click at [815, 162] on button "Add" at bounding box center [806, 155] width 62 height 29
type input "0"
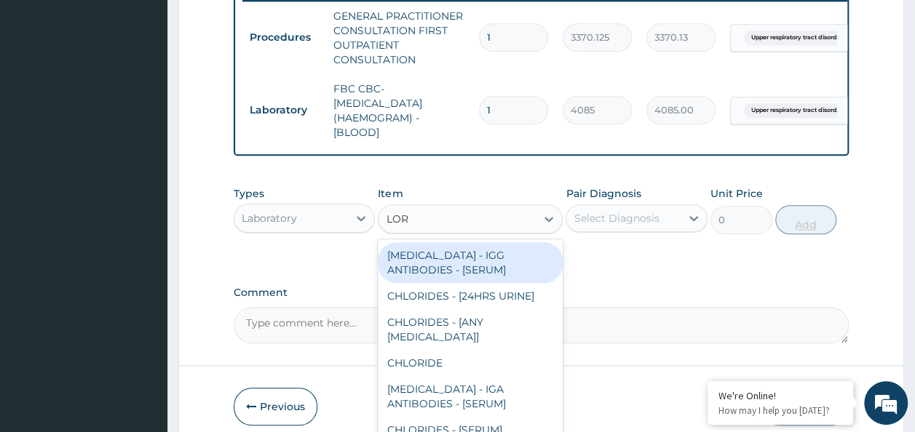
type input "LOR"
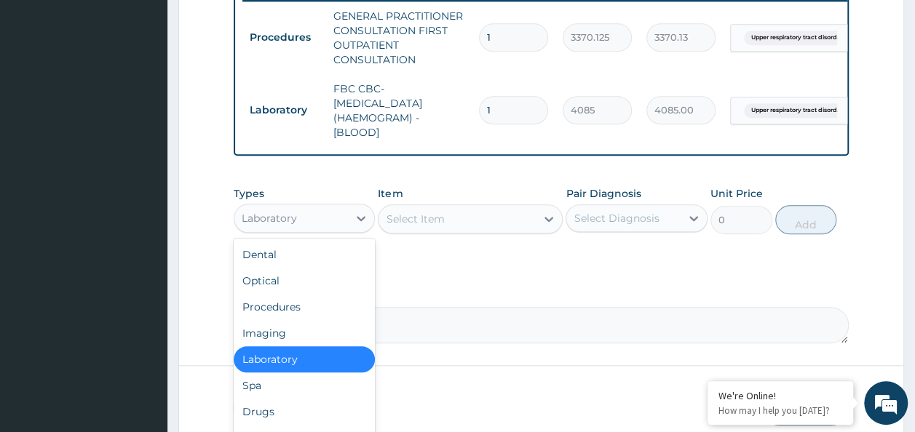
click at [276, 418] on div "Drugs" at bounding box center [305, 412] width 142 height 26
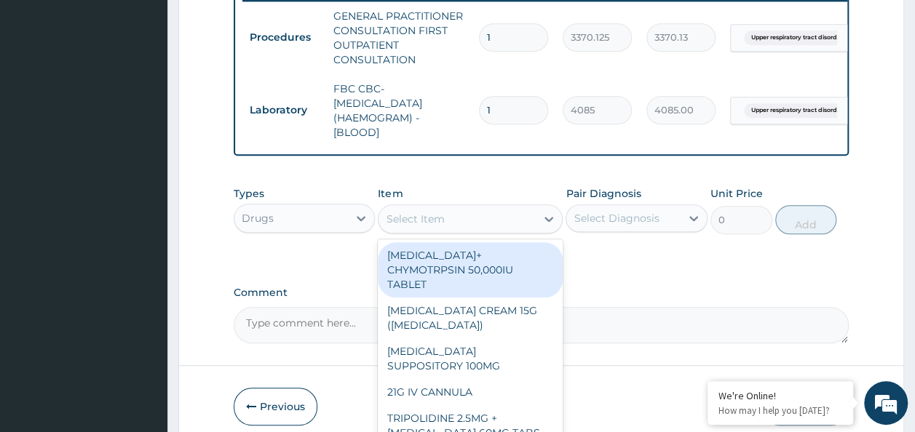
click at [449, 230] on div "Select Item" at bounding box center [457, 219] width 157 height 23
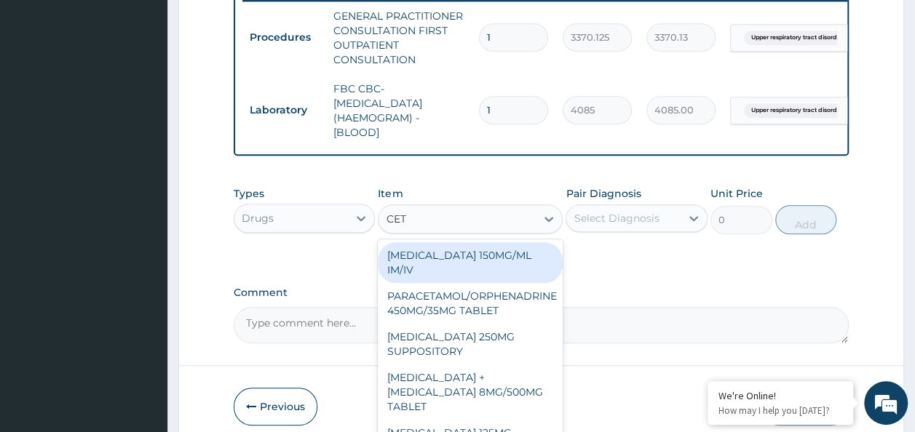
type input "CETI"
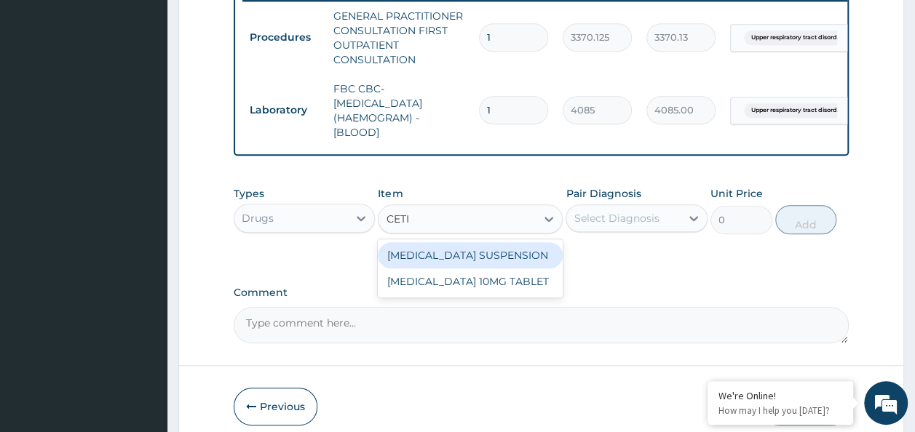
click at [521, 265] on div "CETIRIZINE SUSPENSION" at bounding box center [470, 255] width 185 height 26
type input "1248"
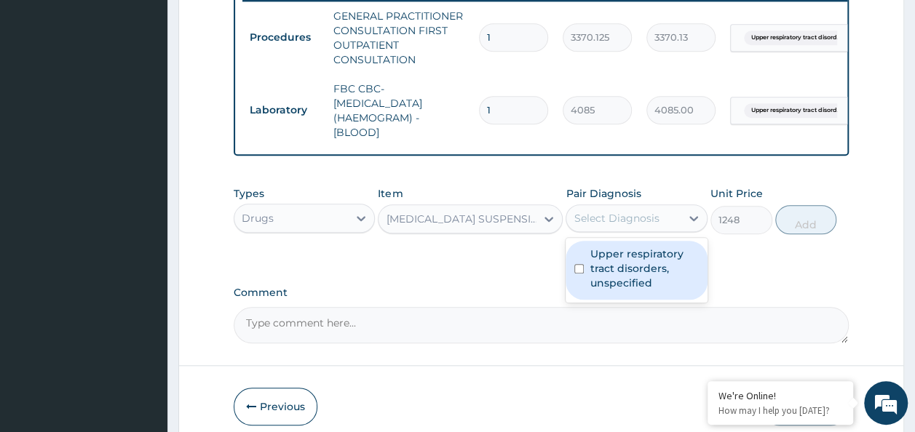
click at [582, 274] on input "checkbox" at bounding box center [578, 268] width 9 height 9
checkbox input "true"
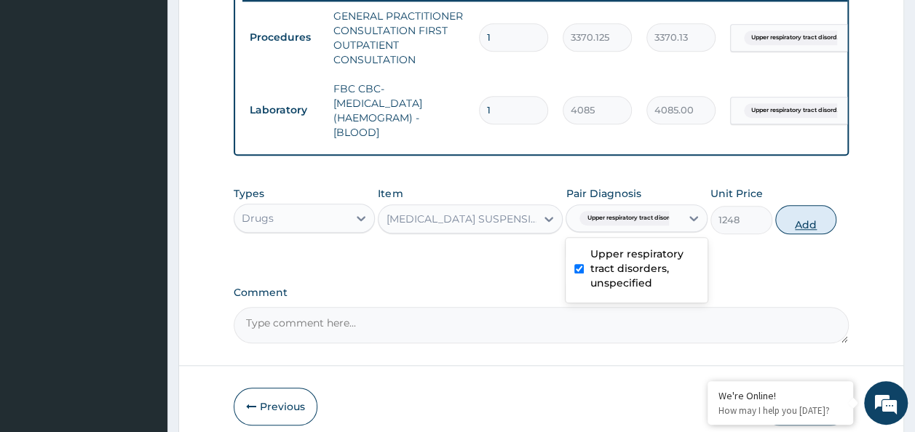
click at [830, 234] on button "Add" at bounding box center [806, 219] width 62 height 29
type input "0"
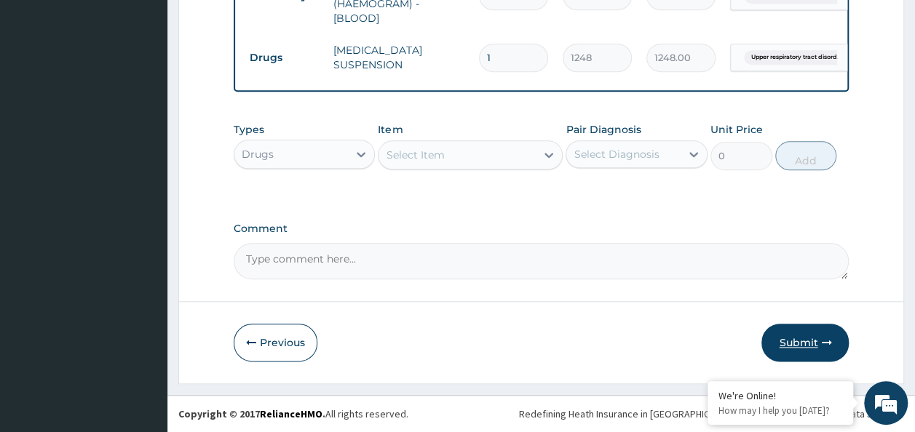
click at [813, 346] on button "Submit" at bounding box center [805, 343] width 87 height 38
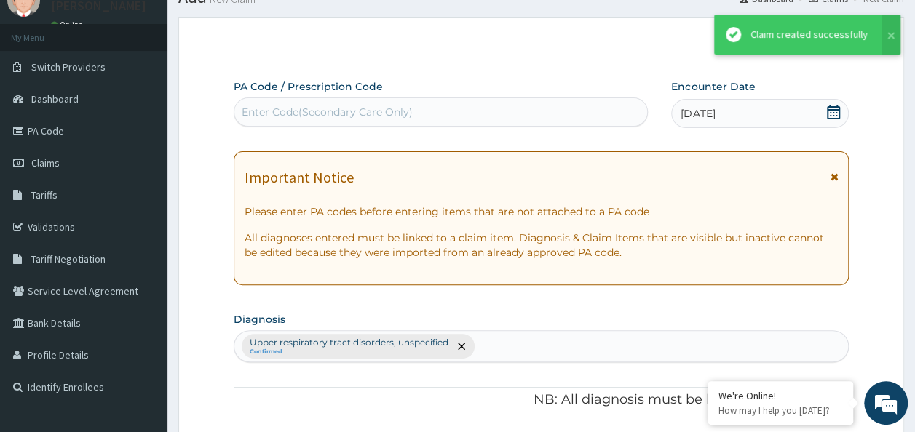
scroll to position [703, 0]
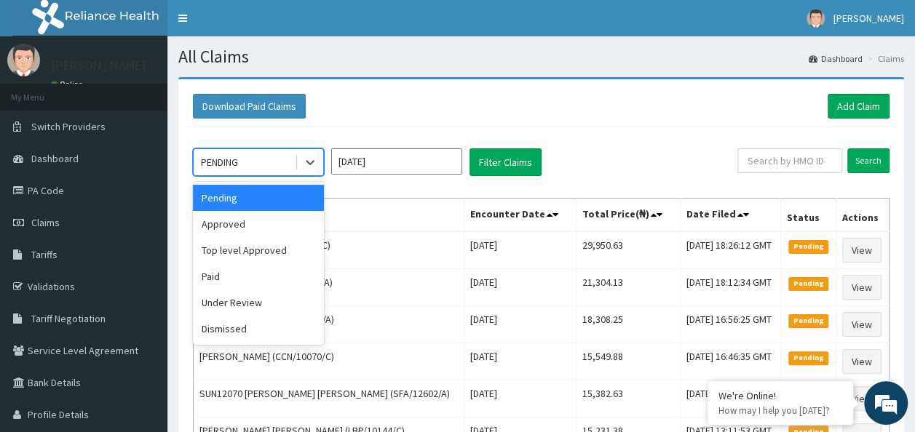
click at [246, 227] on div "Approved" at bounding box center [258, 224] width 131 height 26
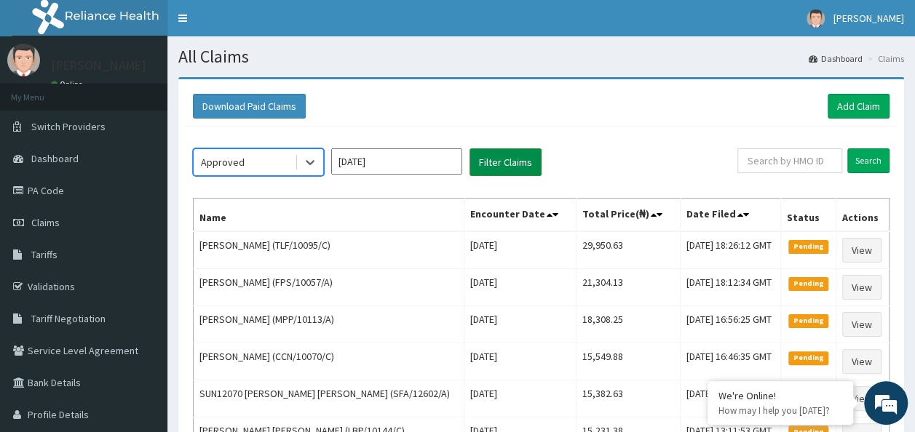
click at [509, 161] on button "Filter Claims" at bounding box center [506, 163] width 72 height 28
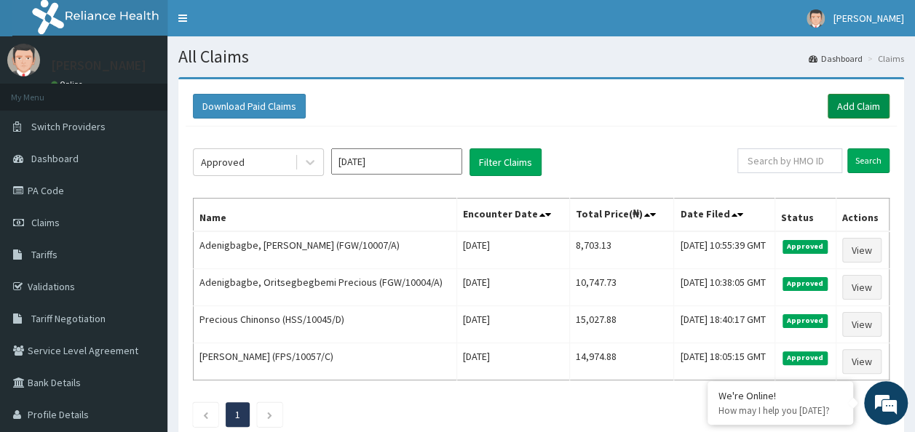
click at [852, 108] on link "Add Claim" at bounding box center [859, 106] width 62 height 25
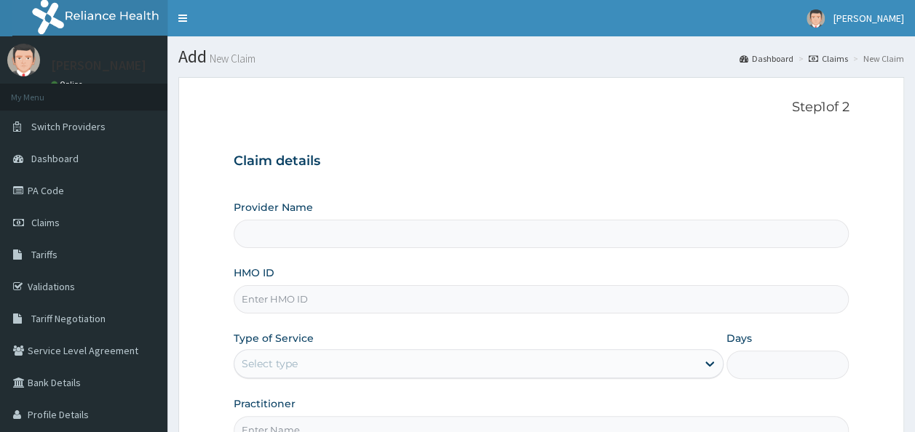
click at [328, 296] on input "HMO ID" at bounding box center [542, 299] width 616 height 28
paste input "PUE/10039/A"
type input "PUE/10039/A"
type input "Reliance Family Clinics (RFC) - Ajah"
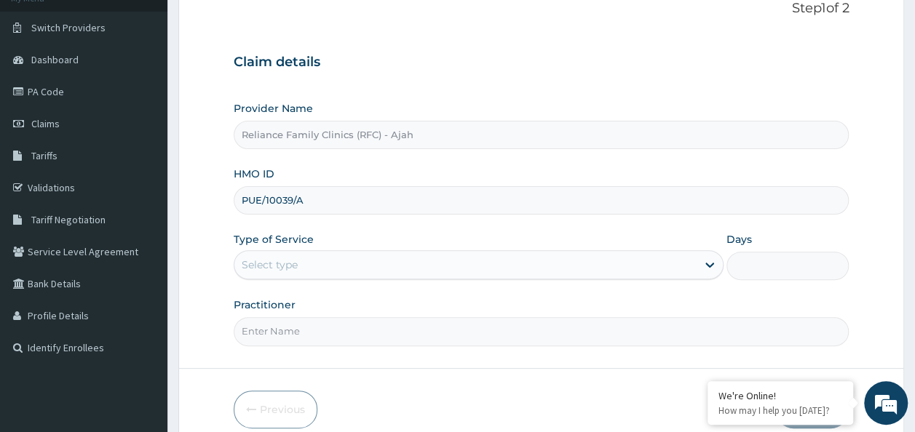
scroll to position [163, 0]
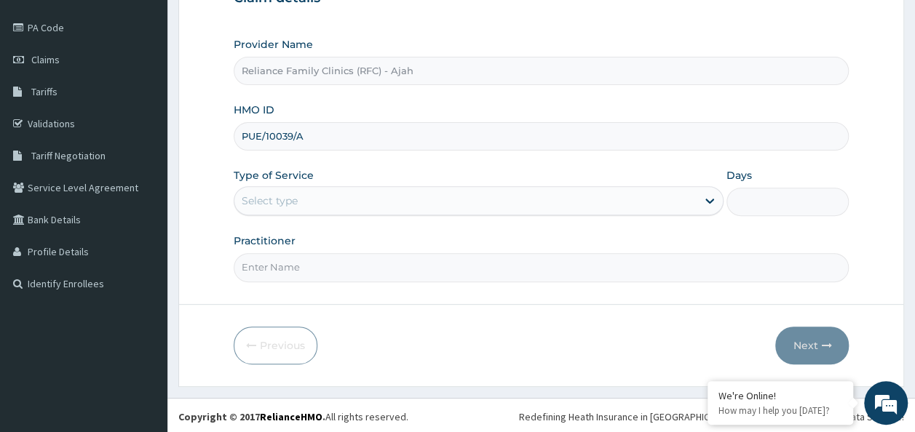
type input "PUE/10039/A"
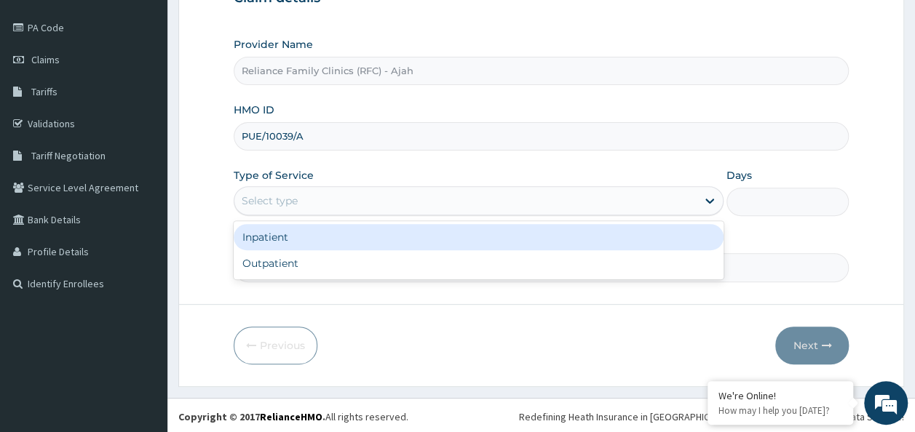
click at [456, 258] on div "Outpatient" at bounding box center [479, 263] width 490 height 26
type input "1"
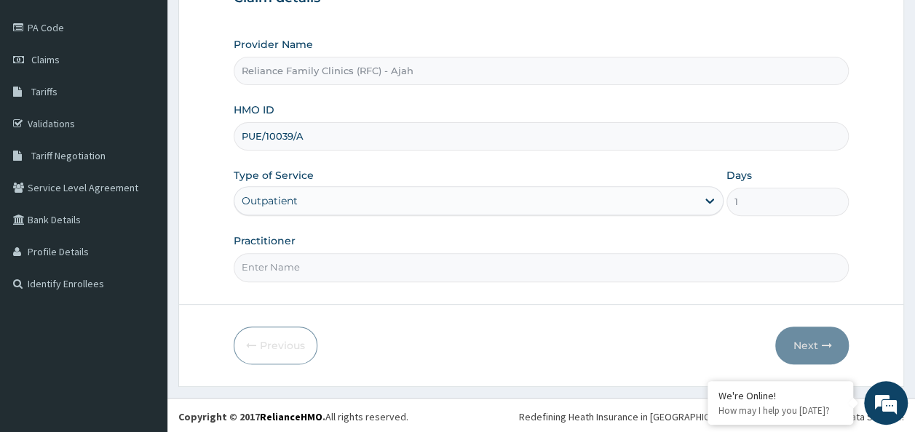
click at [432, 265] on input "Practitioner" at bounding box center [542, 267] width 616 height 28
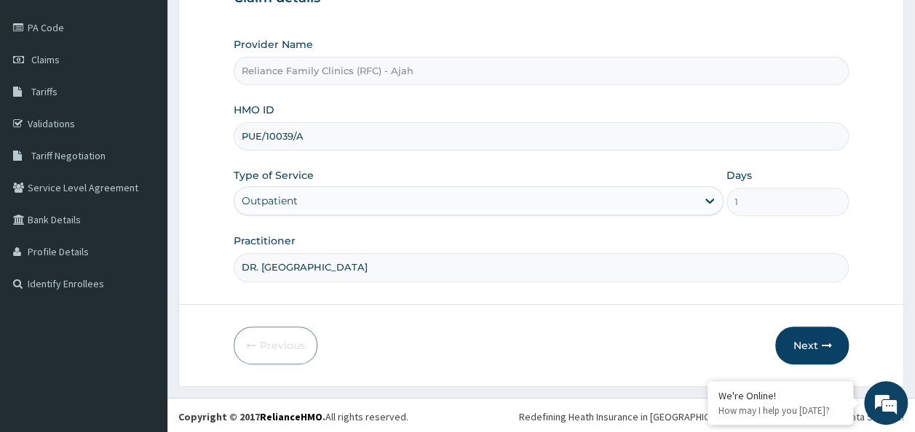
type input "DR. LOCUM"
click at [828, 355] on button "Next" at bounding box center [812, 346] width 74 height 38
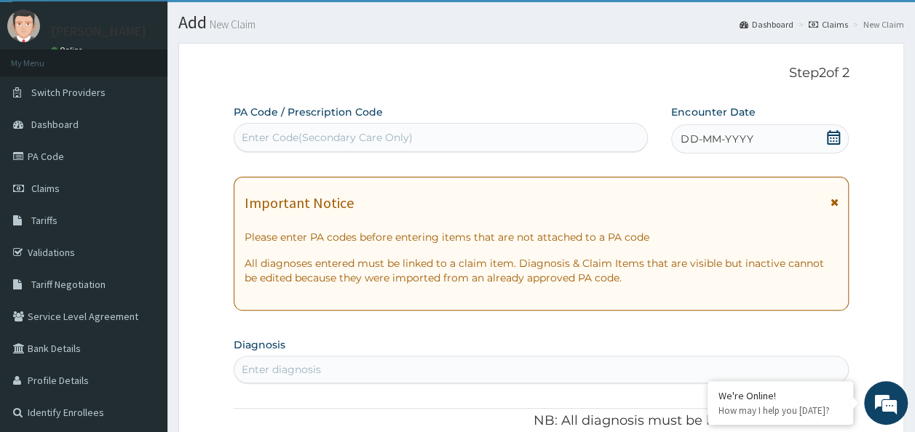
scroll to position [33, 0]
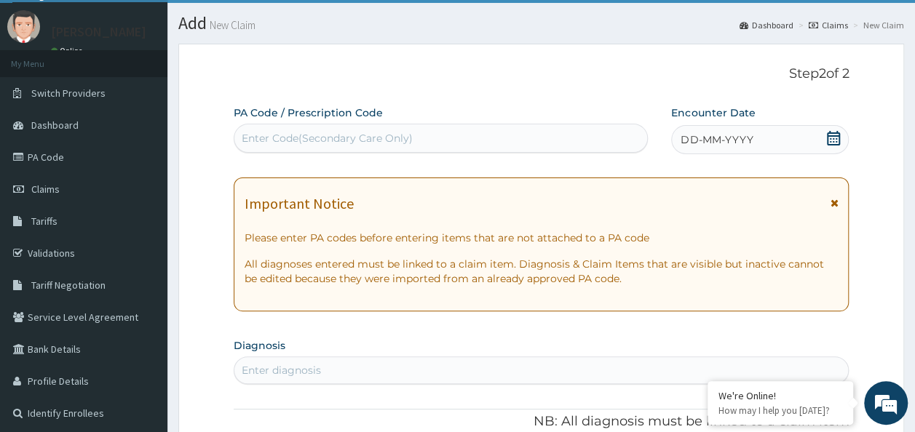
click at [767, 133] on div "DD-MM-YYYY" at bounding box center [760, 139] width 178 height 29
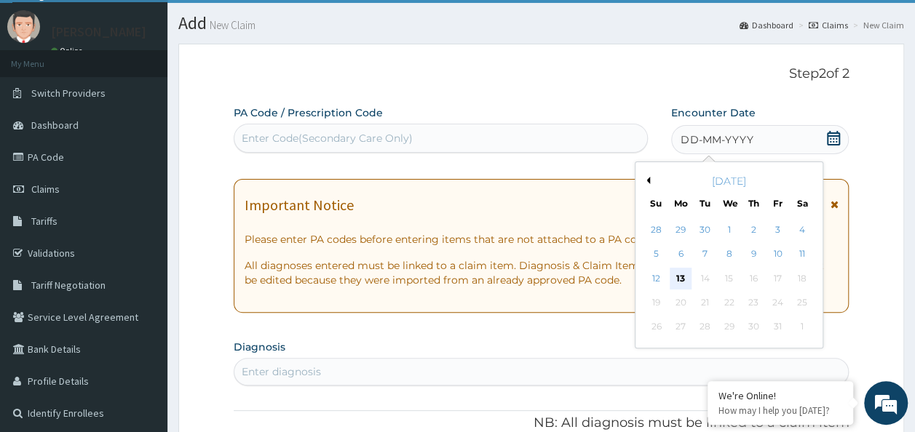
click at [681, 274] on div "13" at bounding box center [681, 279] width 22 height 22
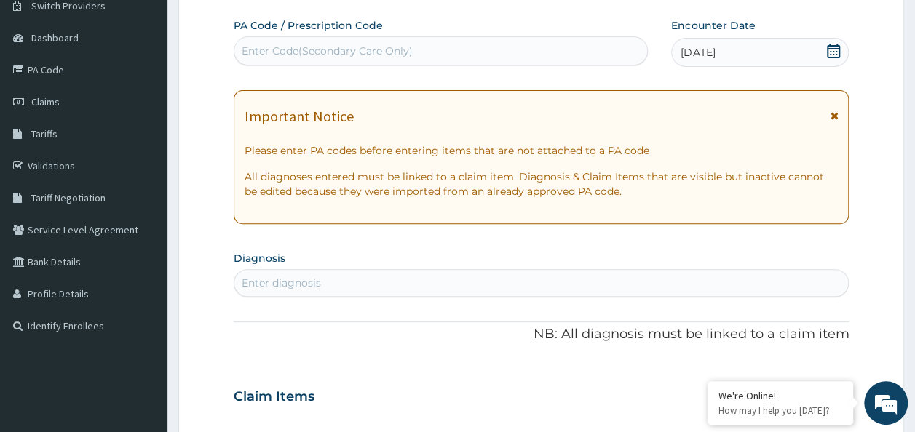
scroll to position [0, 0]
type input "HEADACHE"
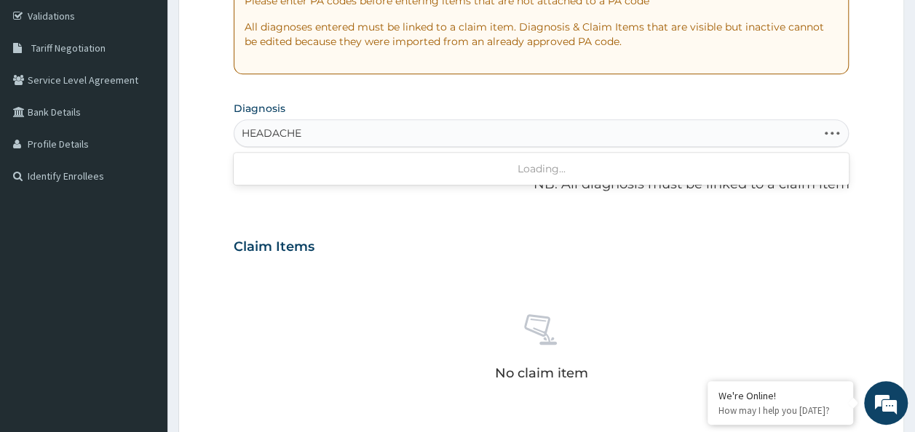
scroll to position [273, 0]
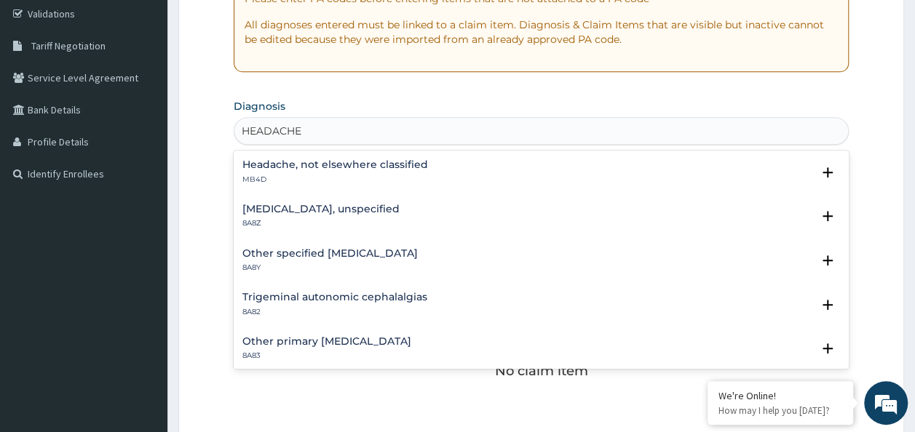
click at [400, 159] on h4 "Headache, not elsewhere classified" at bounding box center [335, 164] width 186 height 11
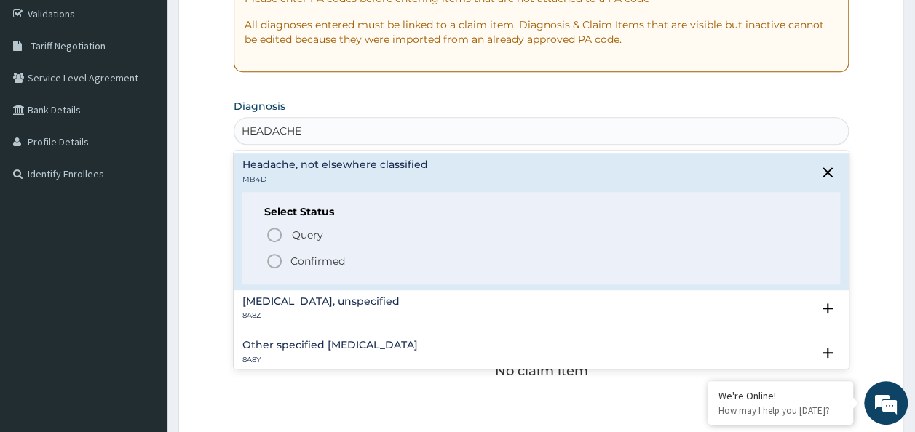
click at [366, 268] on span "Confirmed" at bounding box center [542, 261] width 553 height 17
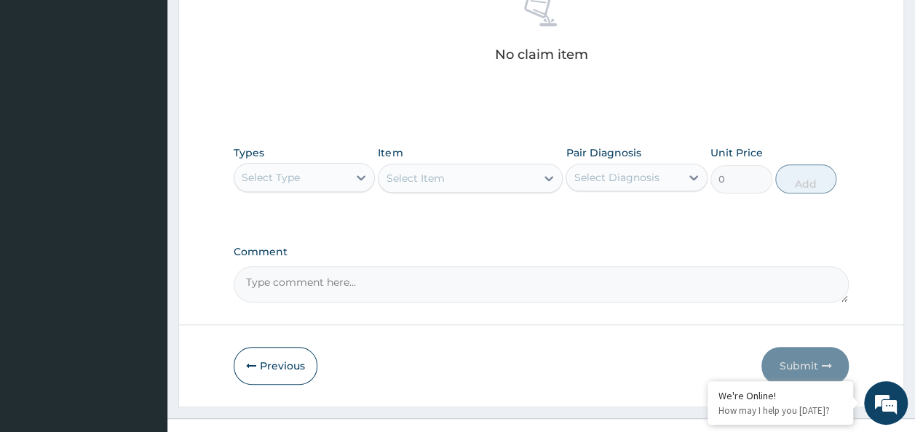
scroll to position [615, 0]
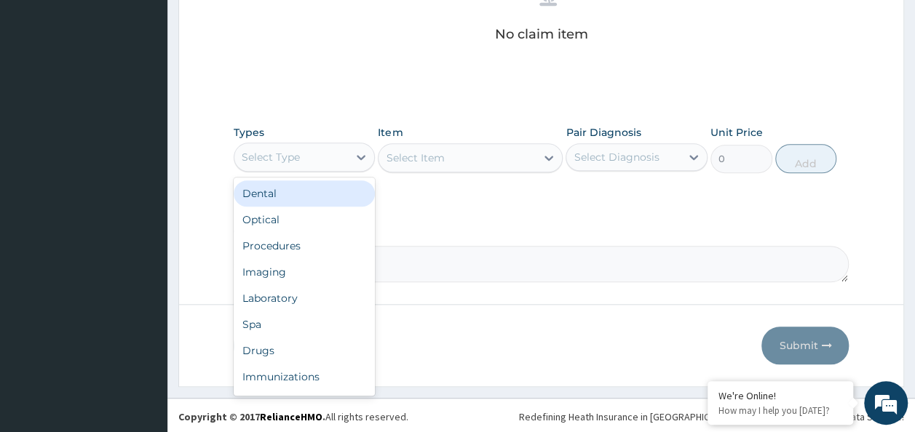
click at [312, 245] on div "Procedures" at bounding box center [305, 246] width 142 height 26
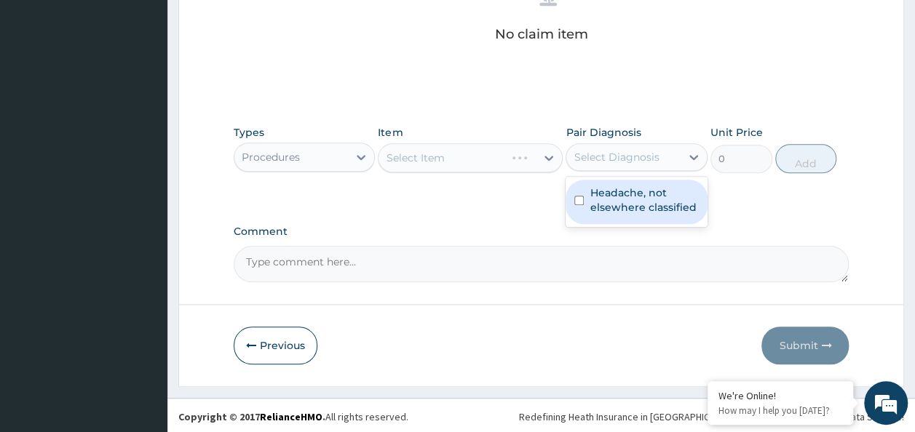
click at [580, 199] on input "checkbox" at bounding box center [578, 200] width 9 height 9
checkbox input "true"
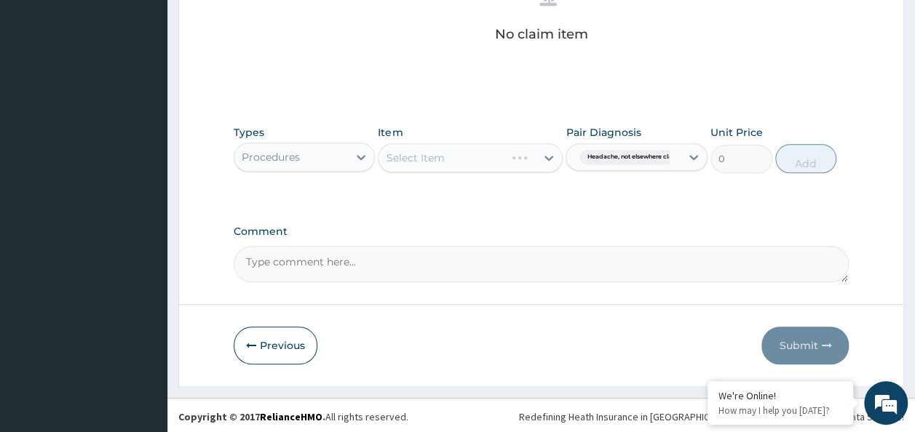
click at [494, 153] on div "Select Item" at bounding box center [470, 157] width 185 height 29
click at [483, 167] on div "Select Item" at bounding box center [470, 157] width 185 height 29
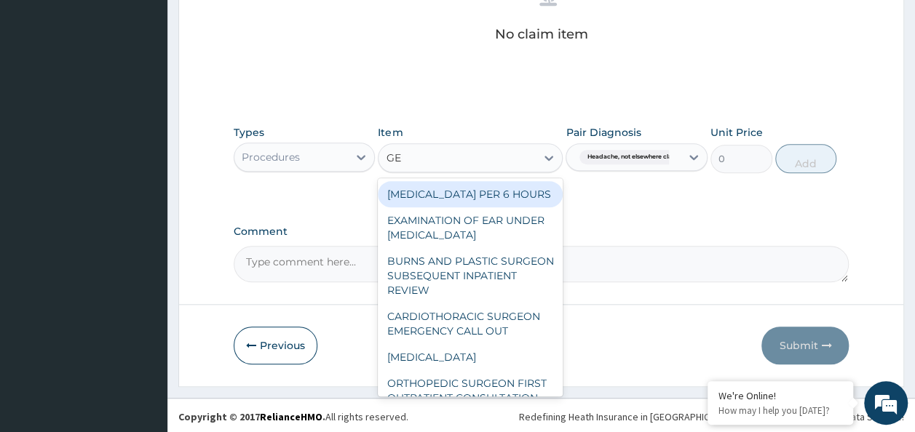
type input "GENE"
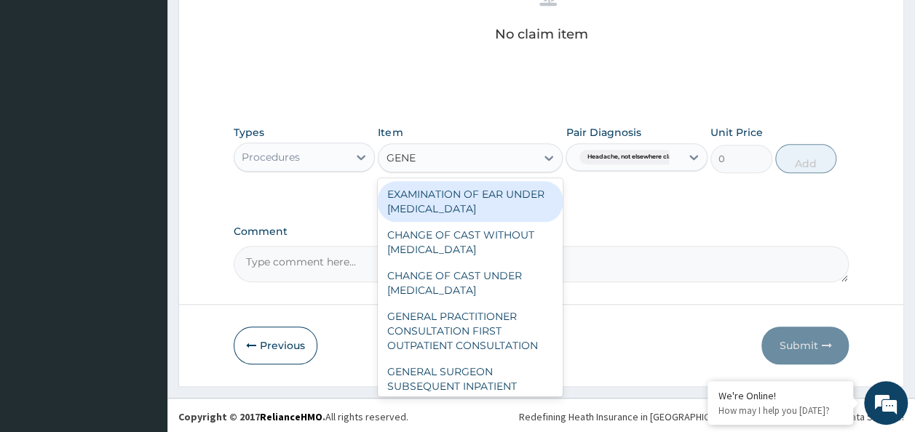
click at [498, 344] on div "GENERAL PRACTITIONER CONSULTATION FIRST OUTPATIENT CONSULTATION" at bounding box center [470, 331] width 185 height 55
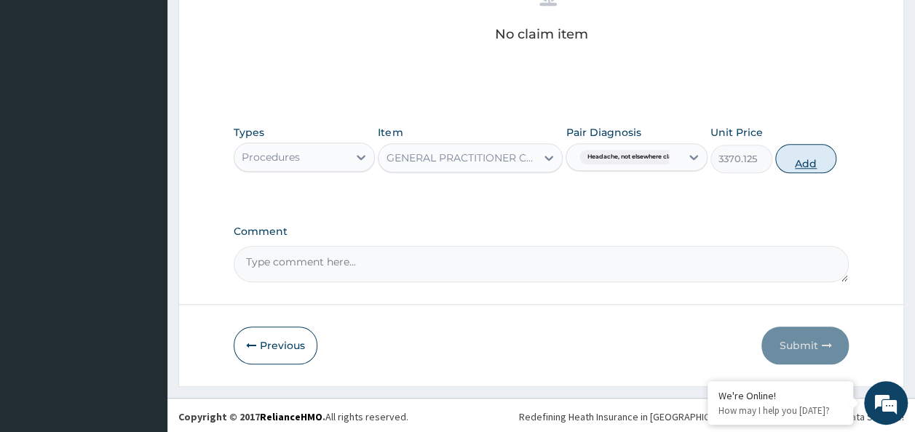
click at [814, 149] on button "Add" at bounding box center [806, 158] width 62 height 29
type input "0"
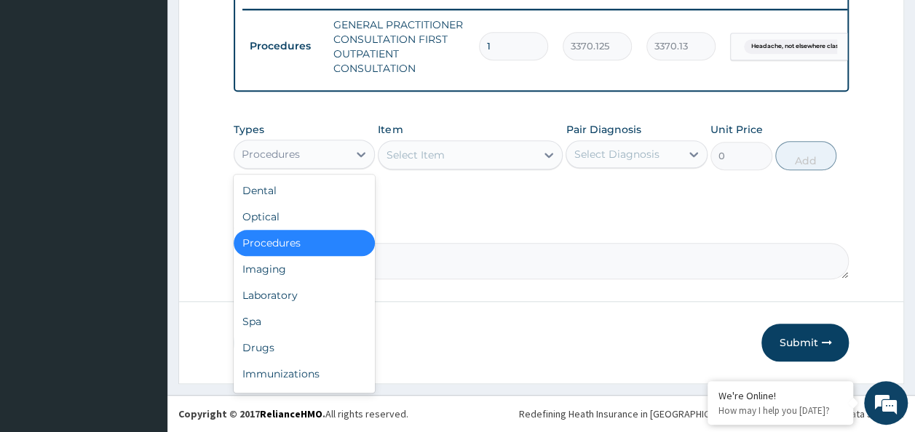
click at [280, 291] on div "Laboratory" at bounding box center [305, 296] width 142 height 26
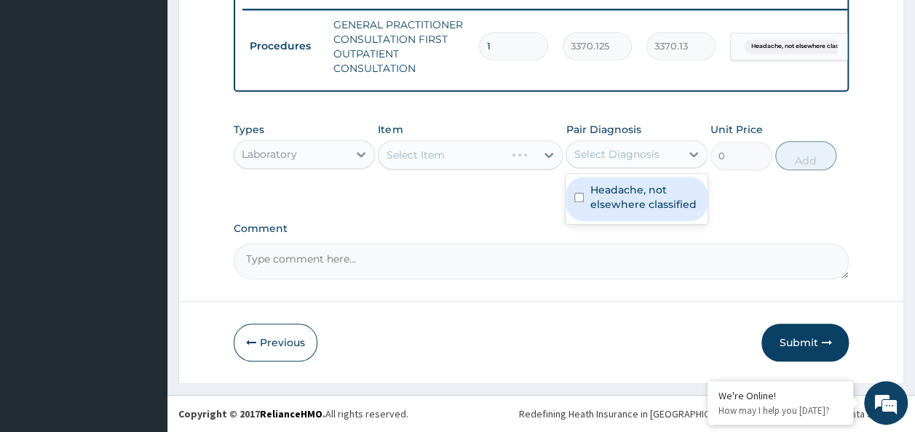
click at [579, 199] on input "checkbox" at bounding box center [578, 197] width 9 height 9
checkbox input "true"
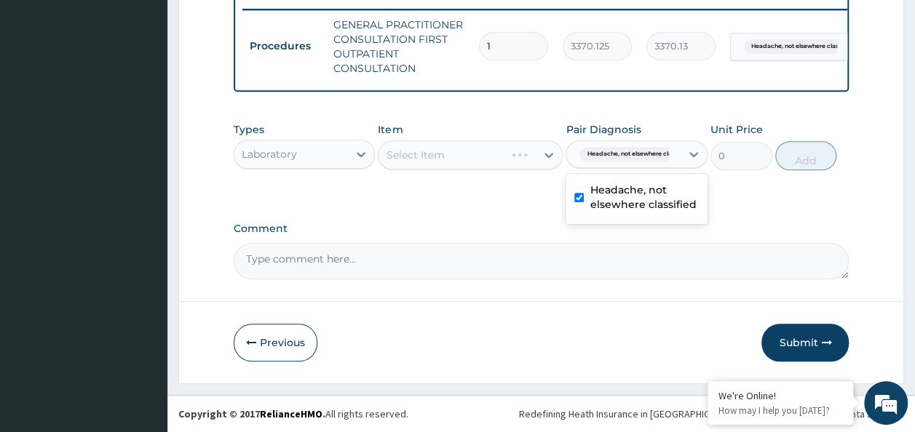
click at [477, 157] on div "Select Item" at bounding box center [470, 155] width 185 height 29
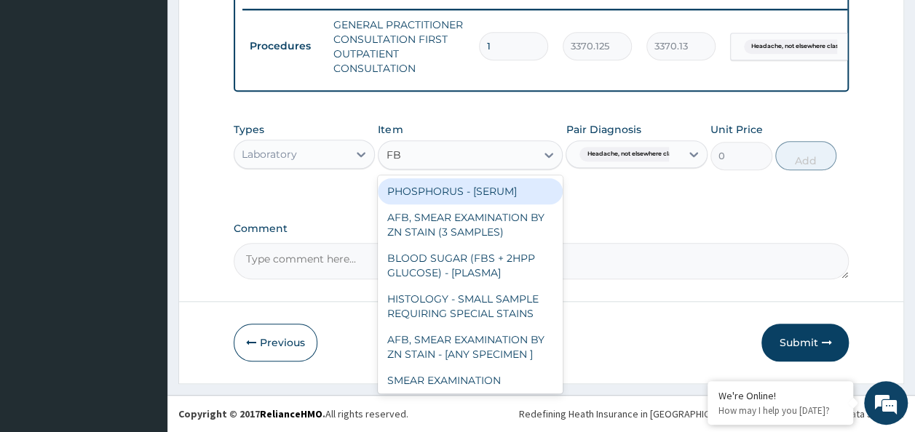
type input "FBC"
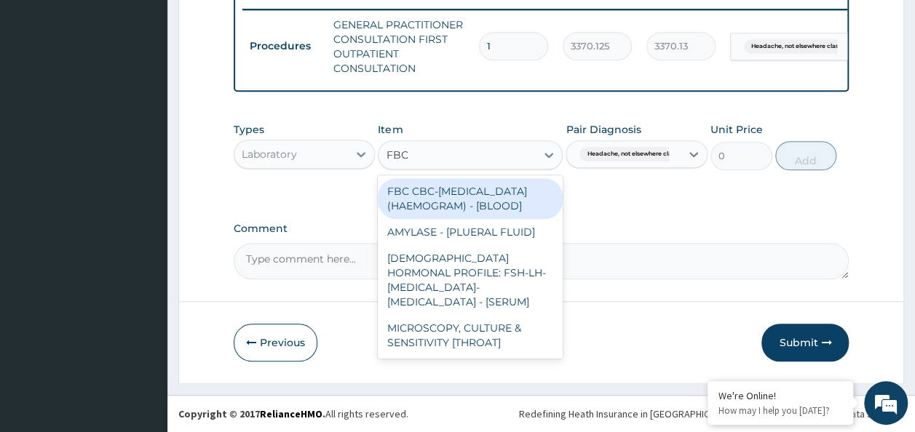
click at [494, 219] on div "FBC CBC-COMPLETE BLOOD COUNT (HAEMOGRAM) - [BLOOD]" at bounding box center [470, 198] width 185 height 41
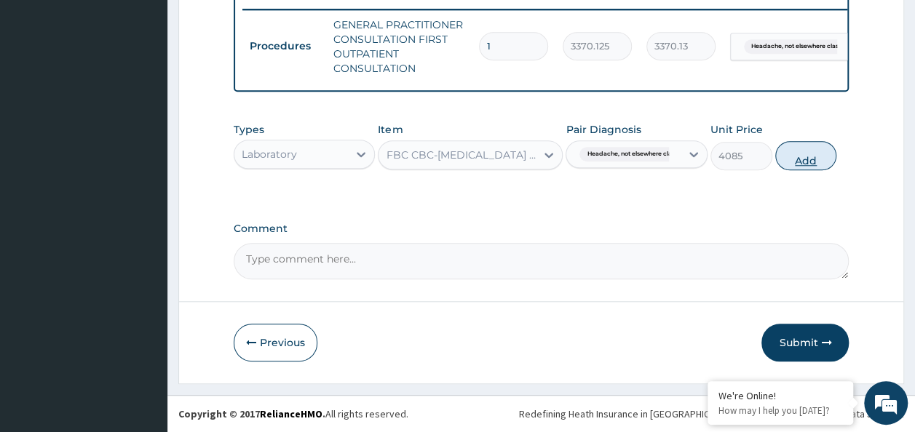
click at [823, 157] on button "Add" at bounding box center [806, 155] width 62 height 29
type input "0"
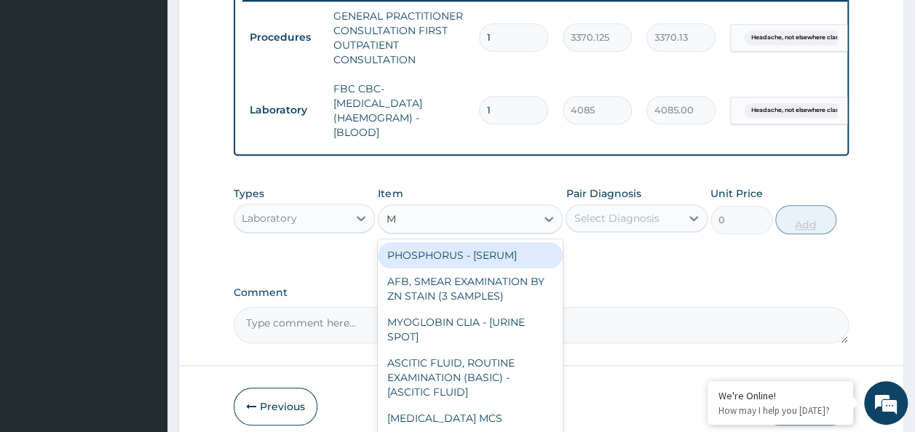
type input "MP"
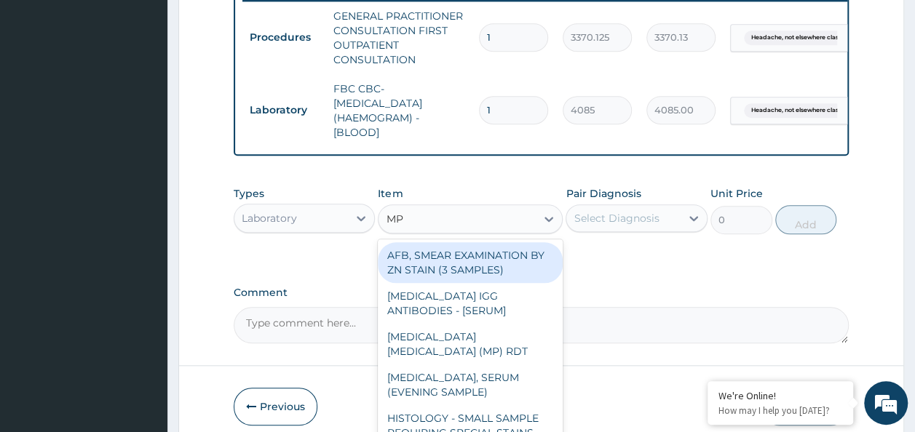
click at [512, 347] on div "MALARIA PARASITE (MP) RDT" at bounding box center [470, 344] width 185 height 41
type input "1531.875"
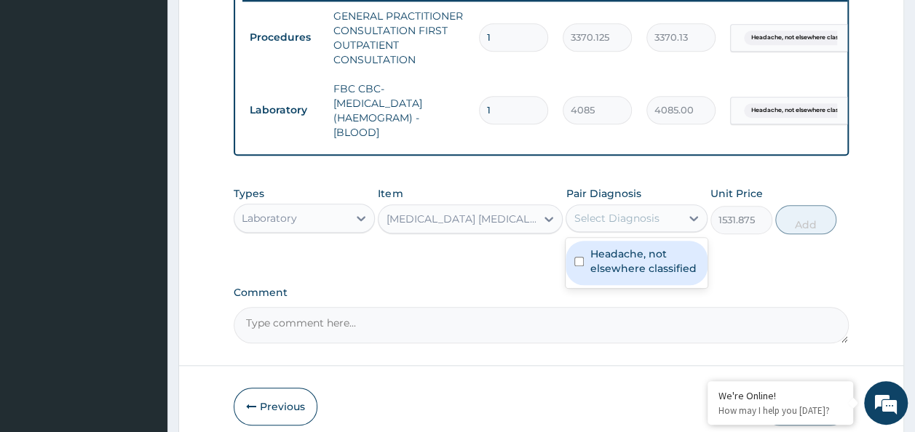
click at [579, 266] on input "checkbox" at bounding box center [578, 261] width 9 height 9
checkbox input "true"
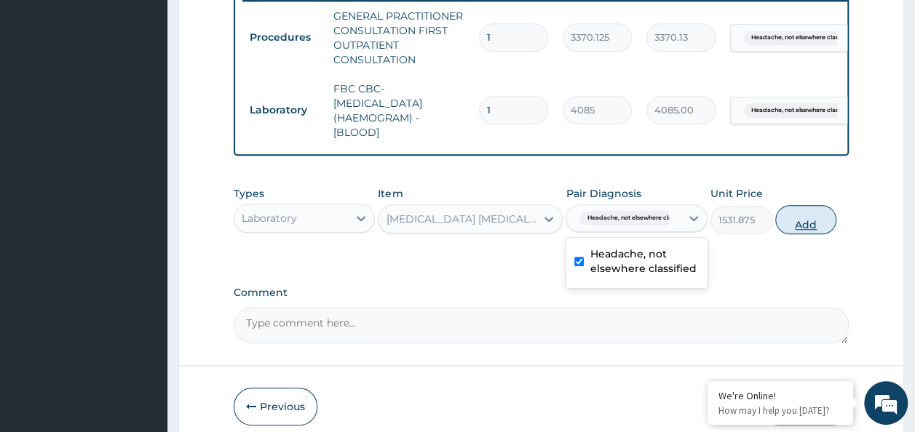
click at [811, 234] on button "Add" at bounding box center [806, 219] width 62 height 29
type input "0"
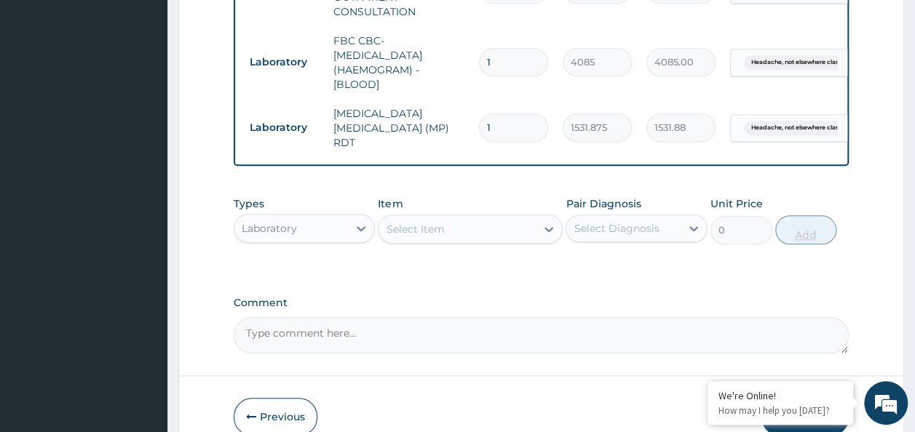
scroll to position [703, 0]
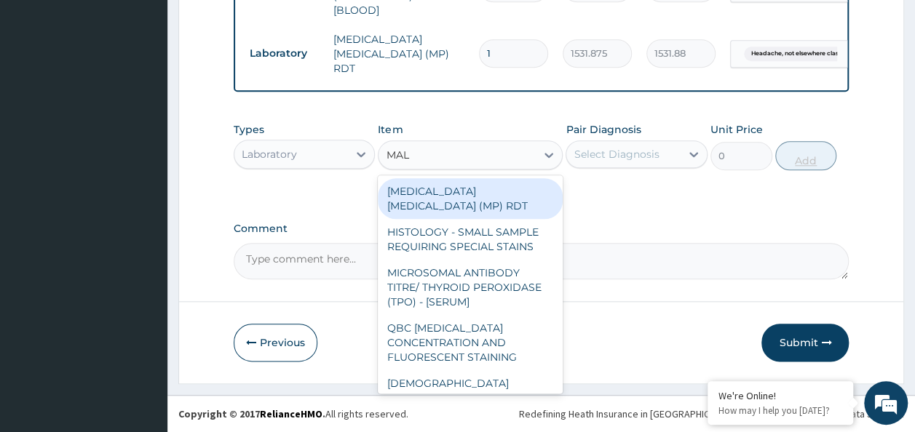
type input "MALA"
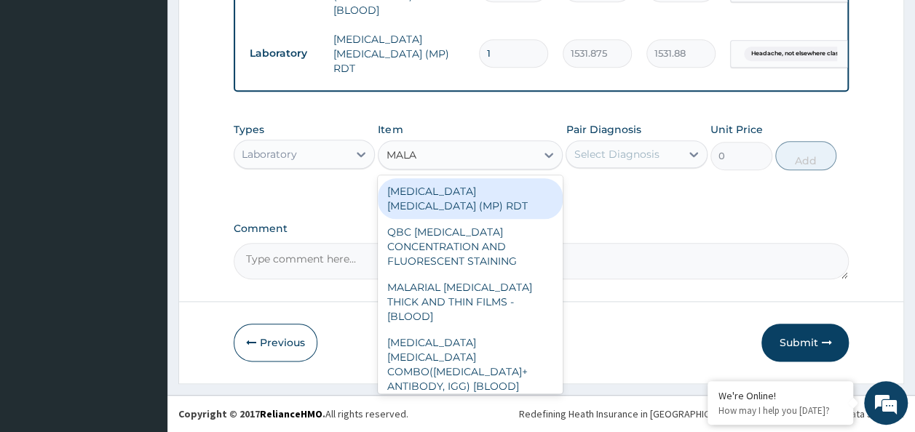
click at [514, 277] on div "MALARIAL PARASITE THICK AND THIN FILMS - [BLOOD]" at bounding box center [470, 301] width 185 height 55
type input "1531.875"
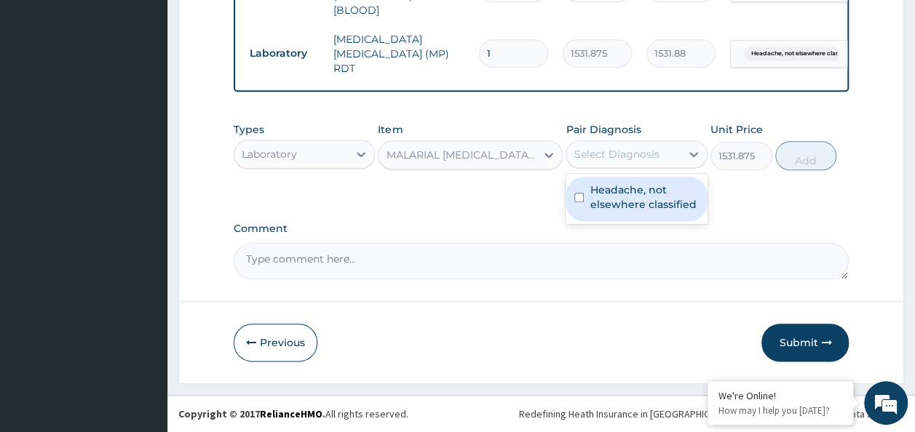
click at [579, 199] on input "checkbox" at bounding box center [578, 197] width 9 height 9
checkbox input "true"
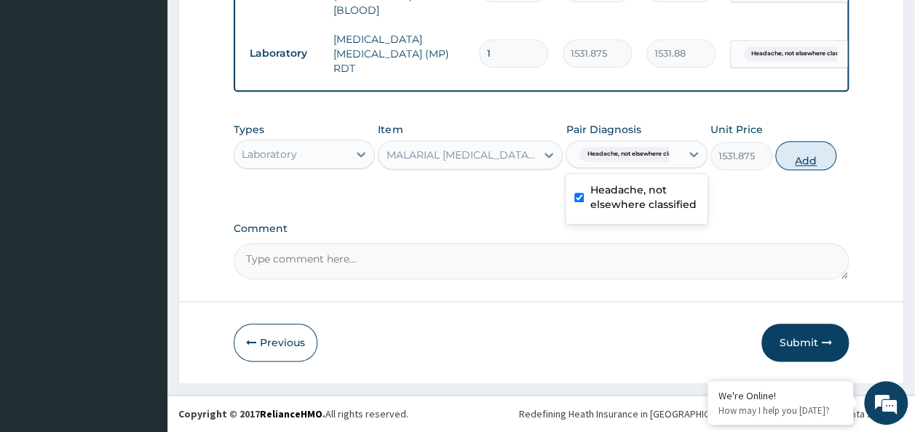
click at [831, 158] on button "Add" at bounding box center [806, 155] width 62 height 29
type input "0"
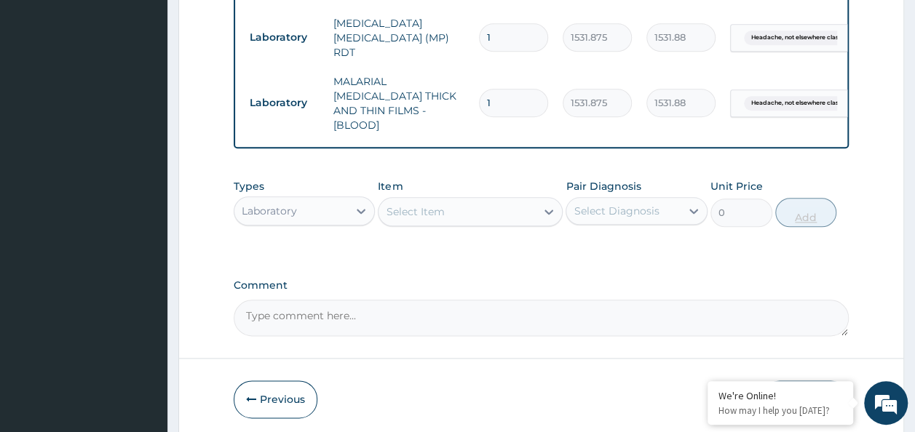
scroll to position [761, 0]
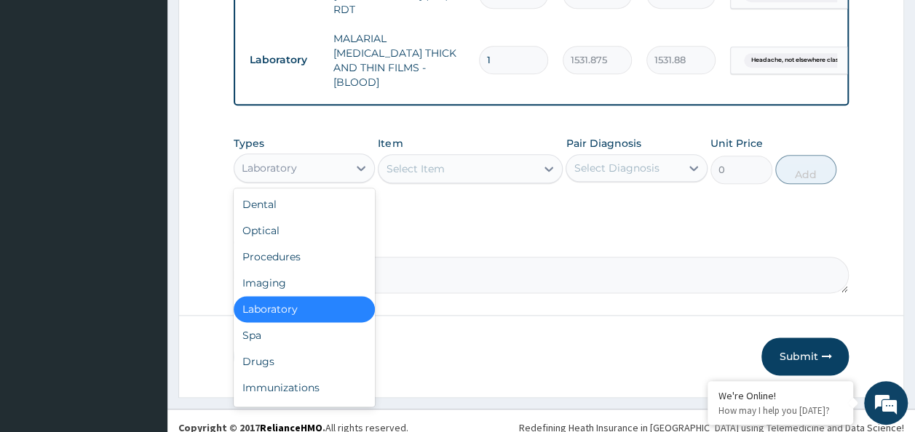
click at [269, 349] on div "Drugs" at bounding box center [305, 362] width 142 height 26
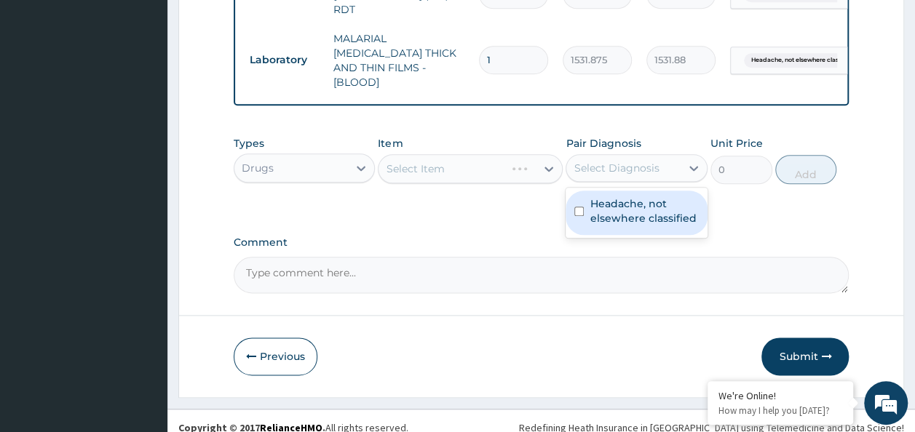
click at [582, 207] on input "checkbox" at bounding box center [578, 211] width 9 height 9
checkbox input "true"
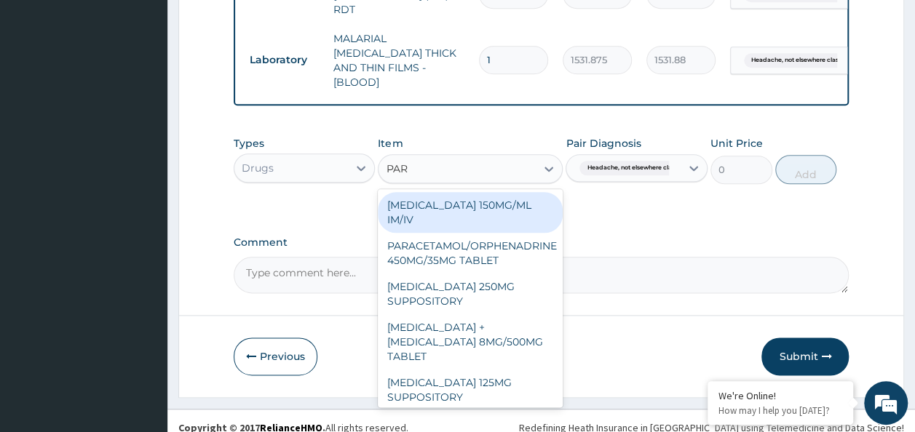
type input "PARA"
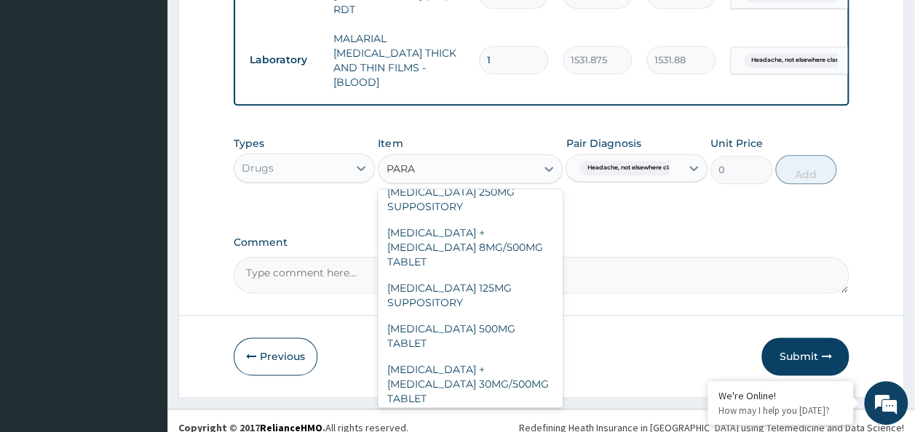
scroll to position [165, 0]
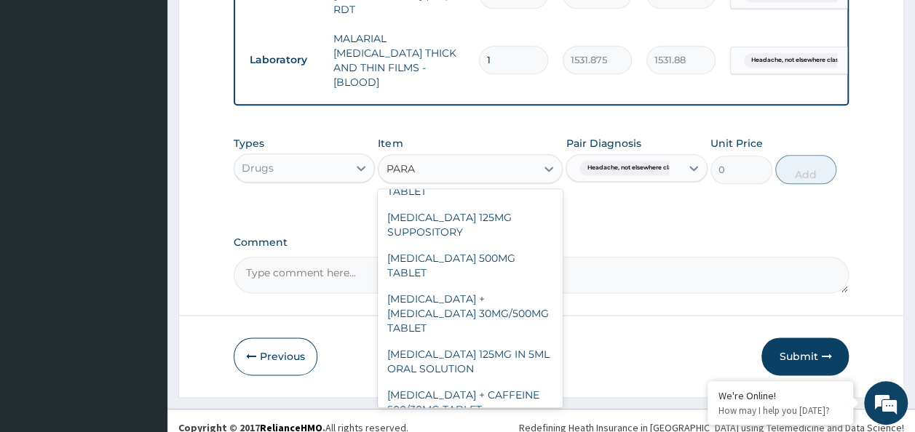
click at [492, 245] on div "PARACETAMOL 500MG TABLET" at bounding box center [470, 265] width 185 height 41
type input "30"
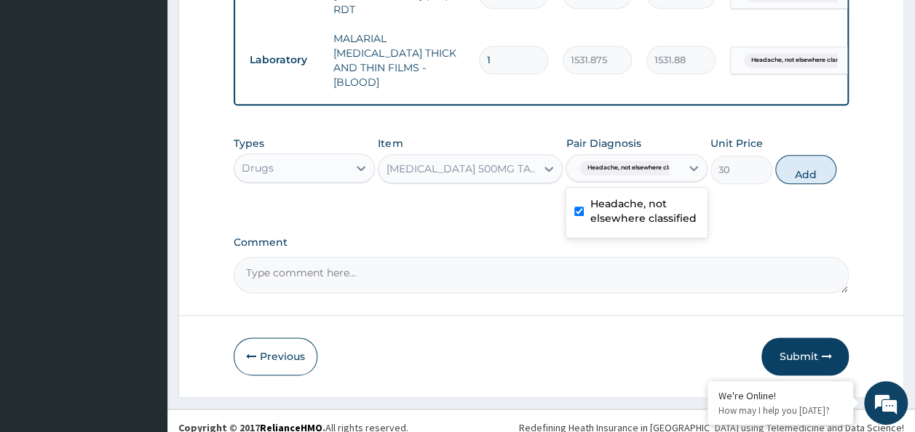
click at [625, 201] on label "Headache, not elsewhere classified" at bounding box center [644, 211] width 109 height 29
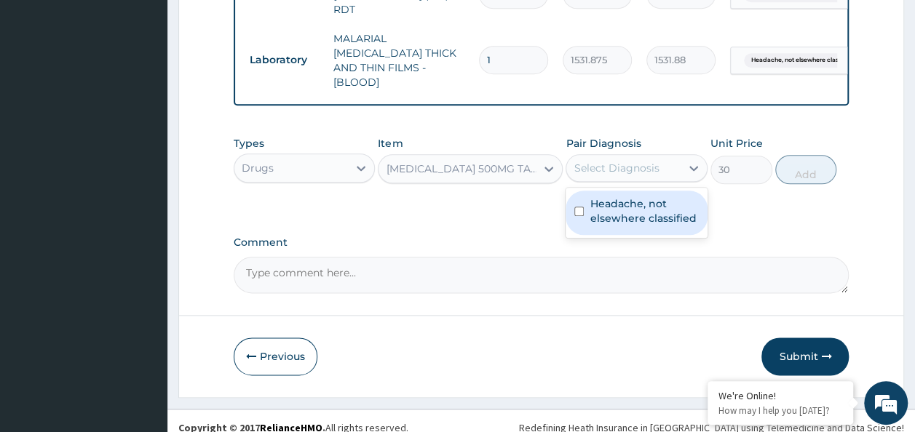
click at [582, 207] on input "checkbox" at bounding box center [578, 211] width 9 height 9
checkbox input "true"
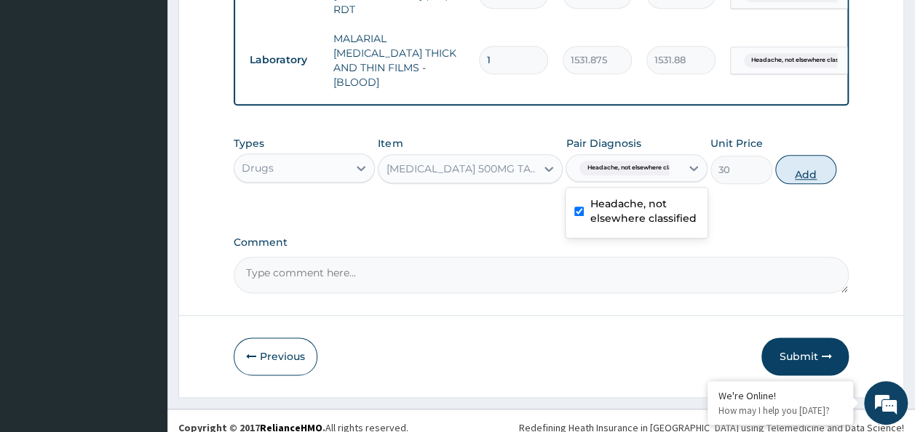
click at [815, 157] on button "Add" at bounding box center [806, 169] width 62 height 29
type input "0"
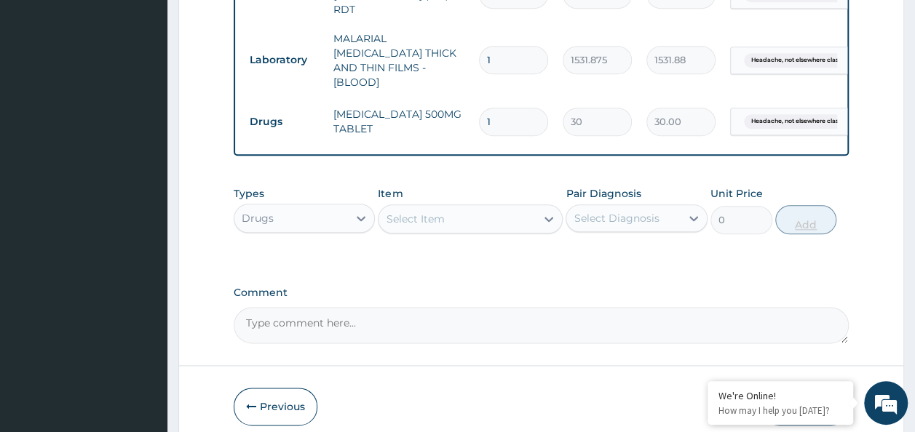
type input "0.00"
type input "3"
type input "90.00"
type input "30"
type input "900.00"
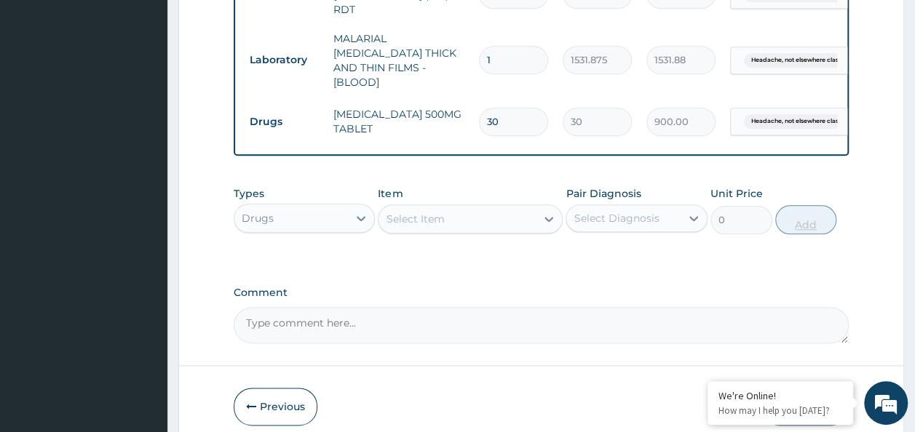
type input "30"
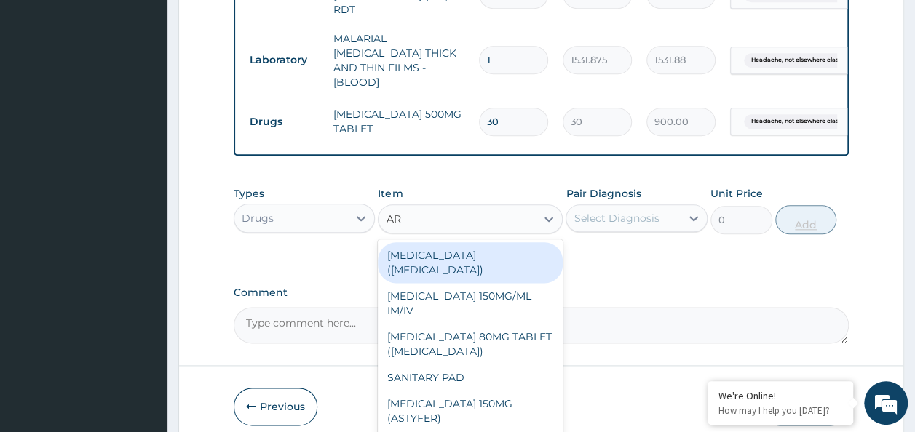
type input "ART"
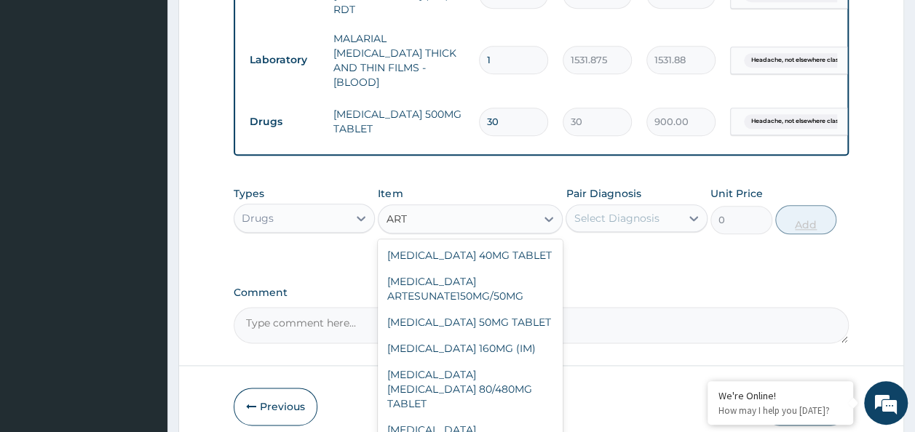
scroll to position [122, 0]
click at [513, 362] on div "ARTEMETHER LUMEFANTRINE 80/480MG TABLET" at bounding box center [470, 389] width 185 height 55
type input "450"
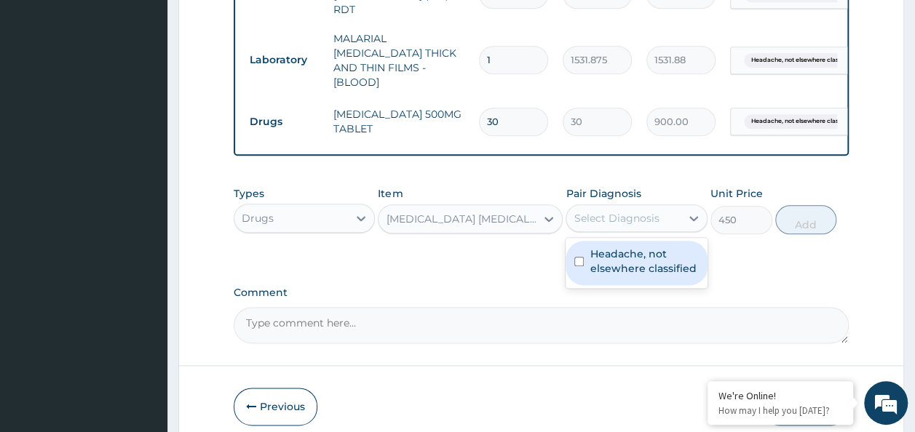
click at [581, 257] on input "checkbox" at bounding box center [578, 261] width 9 height 9
checkbox input "true"
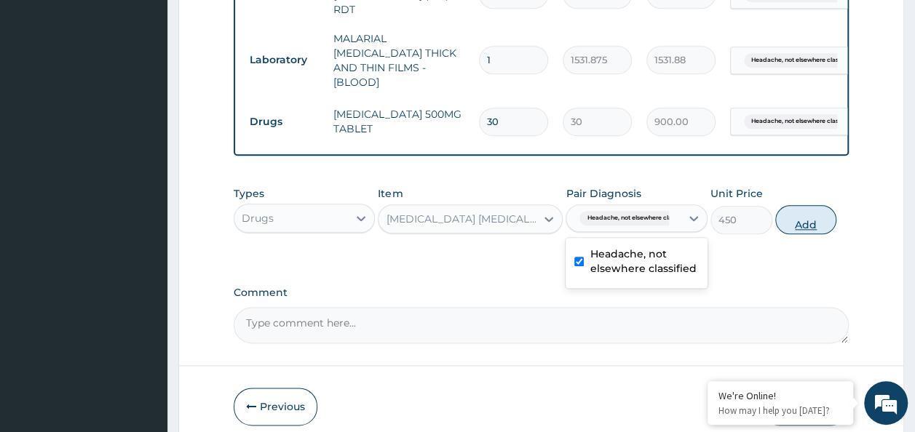
click at [810, 215] on button "Add" at bounding box center [806, 219] width 62 height 29
type input "0"
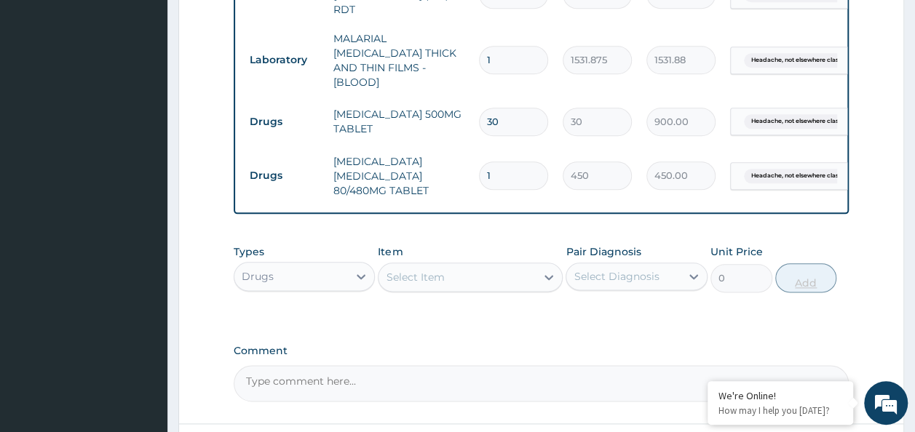
type input "0.00"
type input "6"
type input "2700.00"
type input "6"
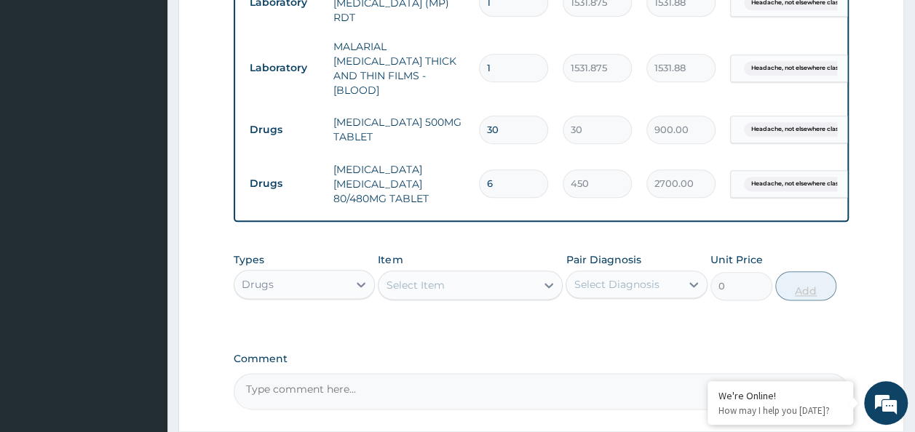
scroll to position [762, 0]
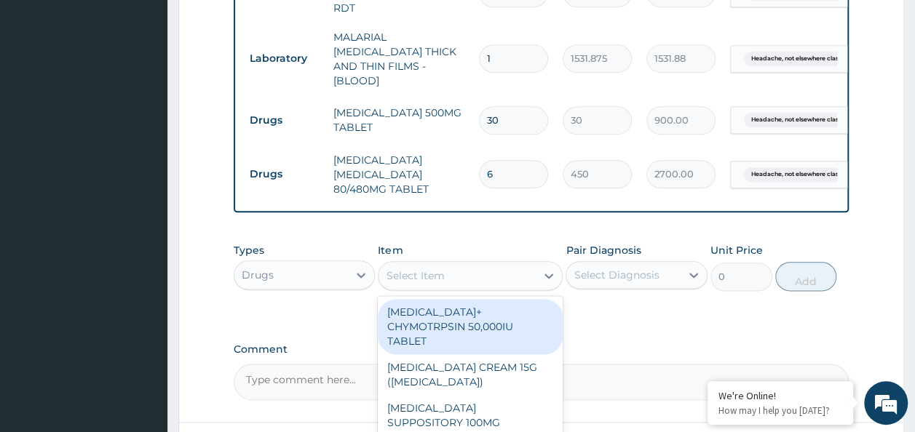
click at [408, 269] on div "Select Item" at bounding box center [415, 276] width 58 height 15
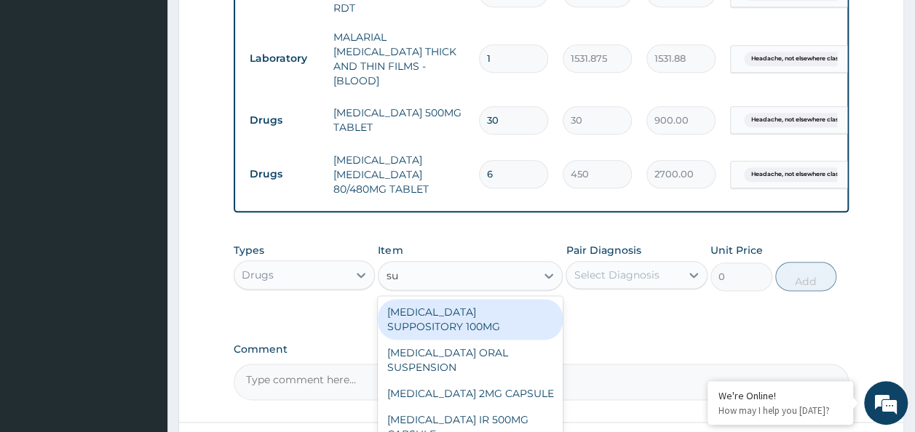
type input "sum"
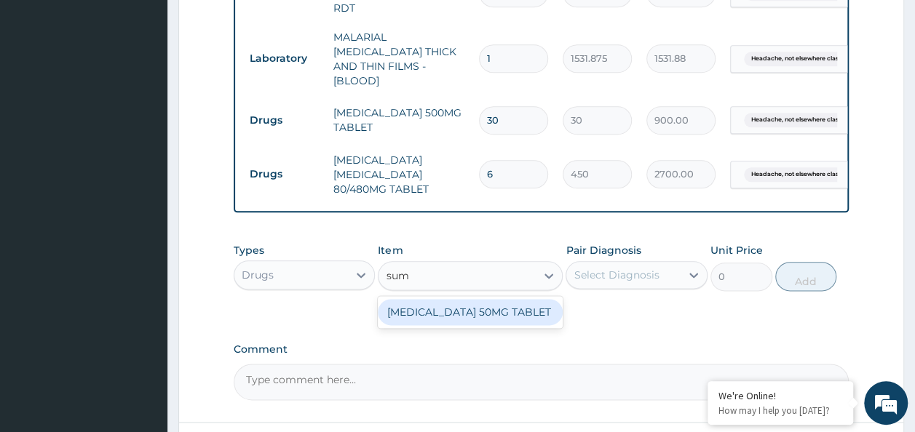
click at [489, 299] on div "SUMATRIPTAN 50MG TABLET" at bounding box center [470, 312] width 185 height 26
type input "1020"
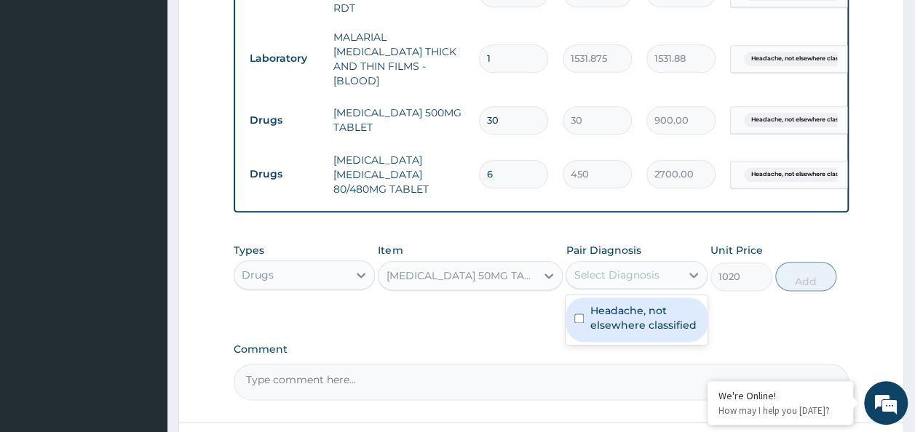
drag, startPoint x: 686, startPoint y: 262, endPoint x: 578, endPoint y: 312, distance: 118.6
click at [578, 289] on div "option Headache, not elsewhere classified, selected. option Headache, not elsew…" at bounding box center [637, 275] width 142 height 28
click at [578, 312] on div "Headache, not elsewhere classified" at bounding box center [637, 320] width 142 height 44
checkbox input "true"
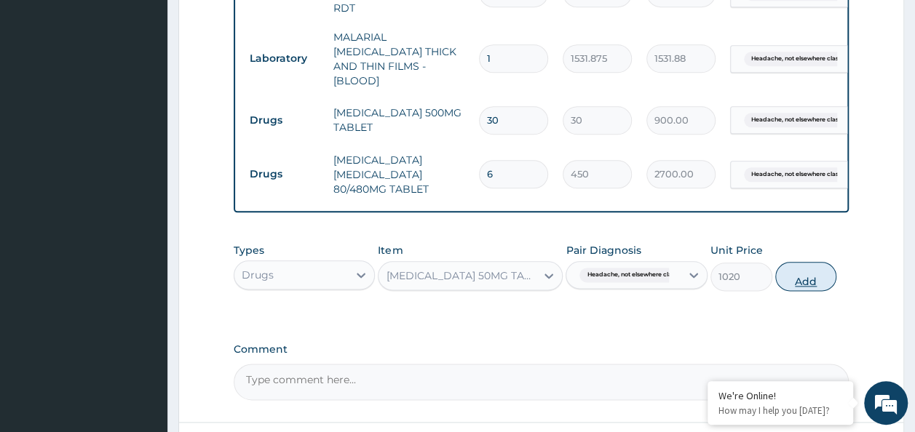
click at [815, 264] on button "Add" at bounding box center [806, 276] width 62 height 29
type input "0"
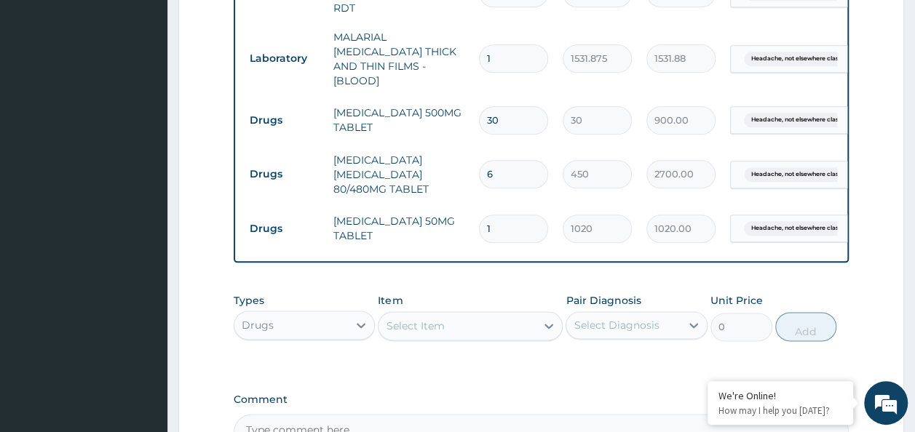
type input "0.00"
type input "3"
type input "3060.00"
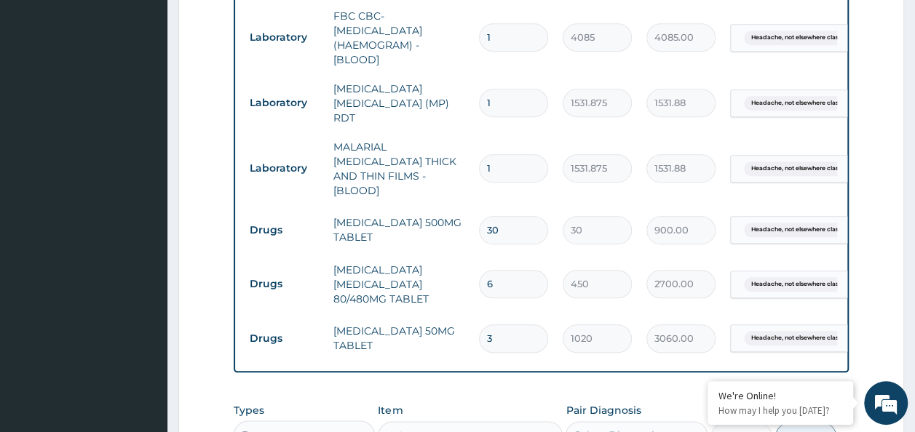
scroll to position [651, 0]
type input "3"
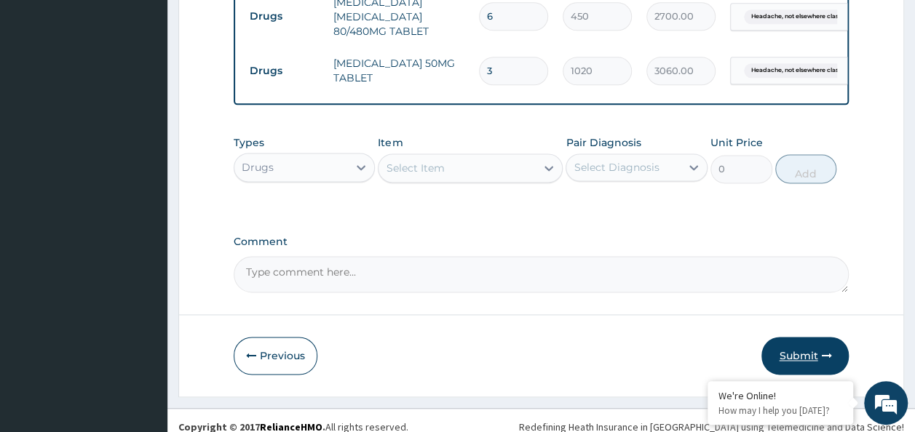
click at [805, 337] on button "Submit" at bounding box center [805, 356] width 87 height 38
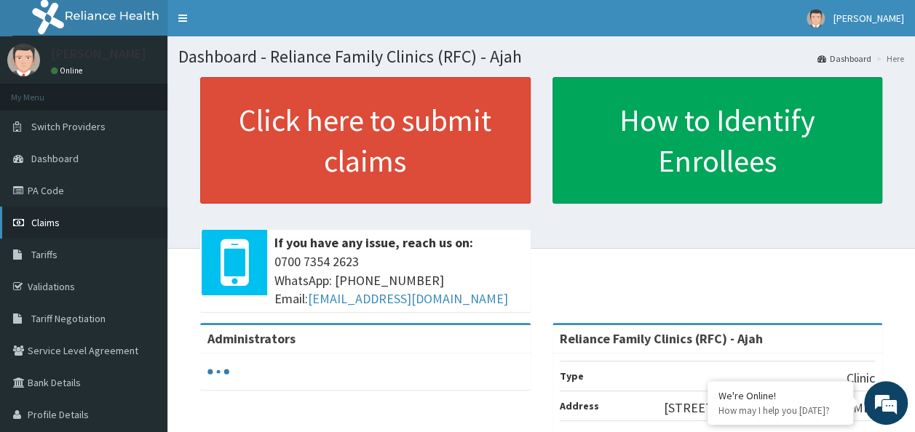
click at [63, 226] on link "Claims" at bounding box center [83, 223] width 167 height 32
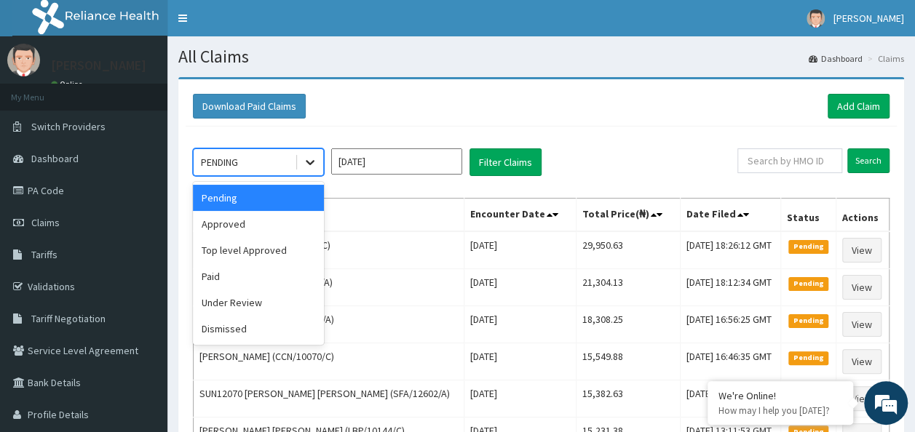
click at [309, 165] on icon at bounding box center [310, 162] width 15 height 15
click at [255, 230] on div "Approved" at bounding box center [258, 224] width 131 height 26
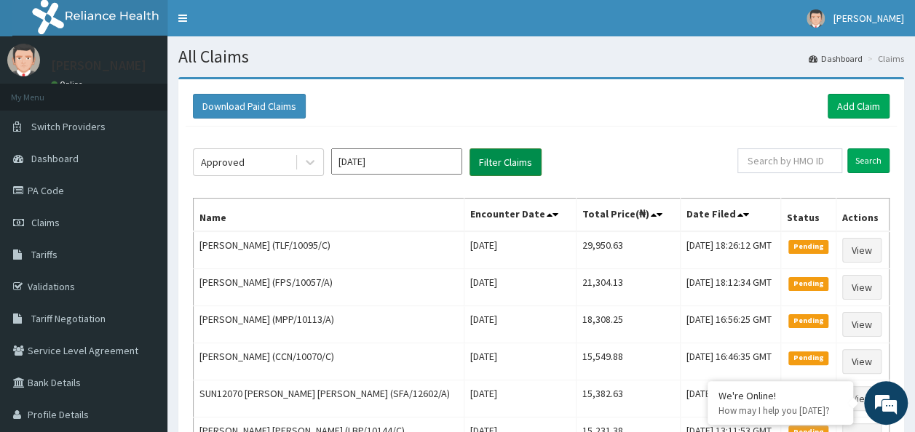
click at [492, 154] on button "Filter Claims" at bounding box center [506, 163] width 72 height 28
